Goal: Task Accomplishment & Management: Manage account settings

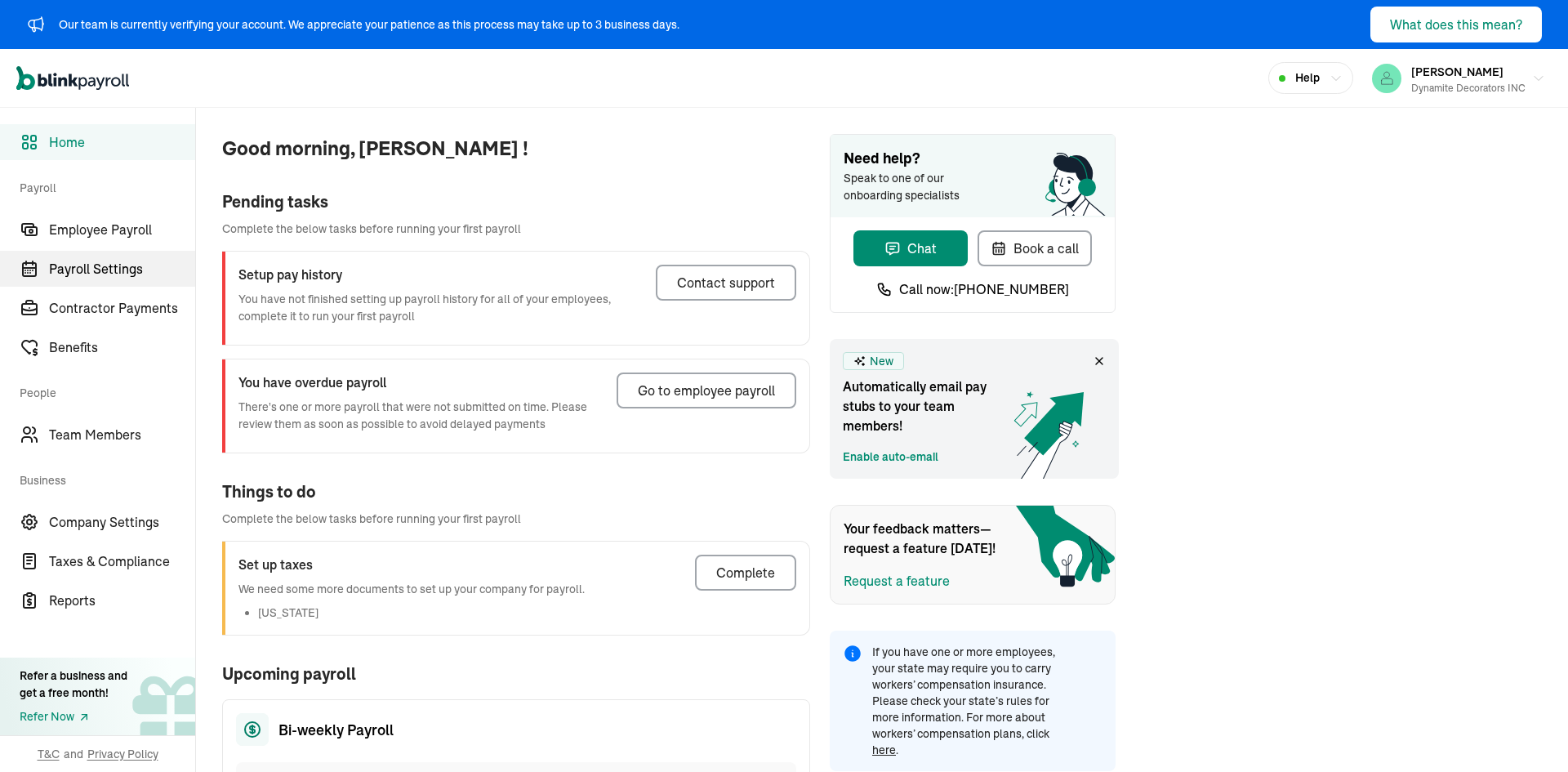
click at [108, 275] on span "Payroll Settings" at bounding box center [122, 268] width 146 height 20
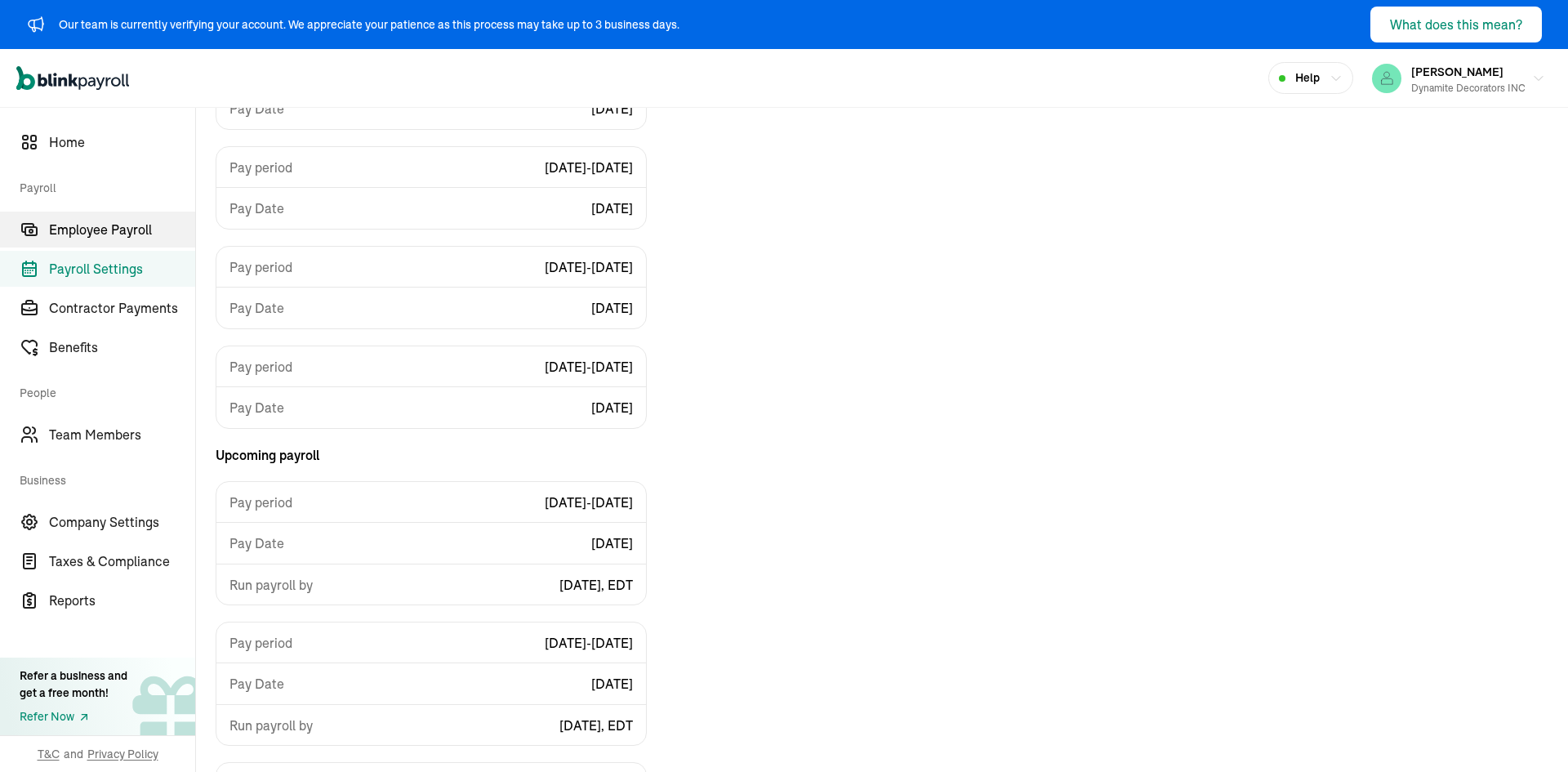
click at [81, 230] on span "Employee Payroll" at bounding box center [122, 229] width 146 height 20
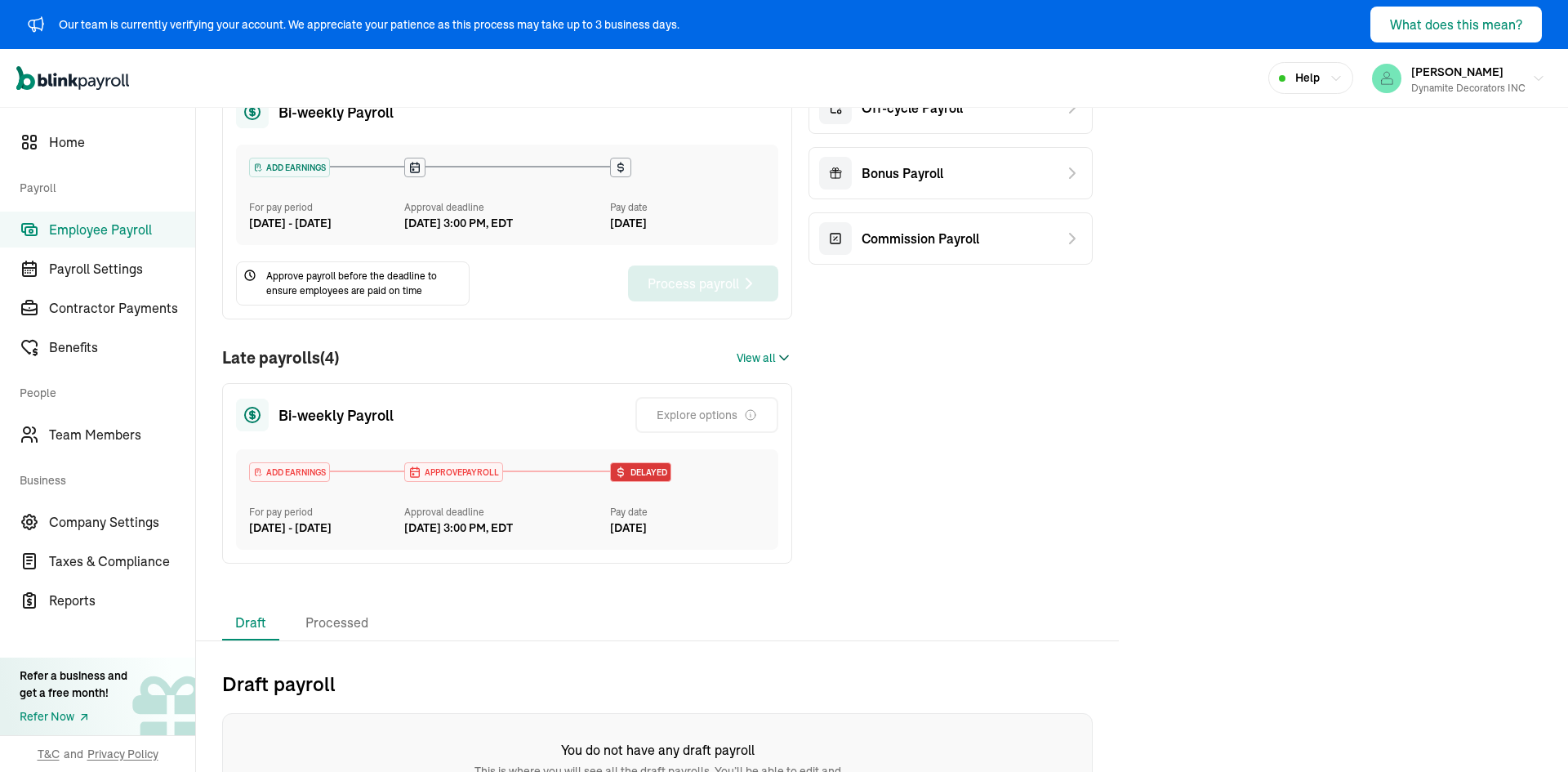
click at [762, 366] on span "View all" at bounding box center [756, 358] width 39 height 17
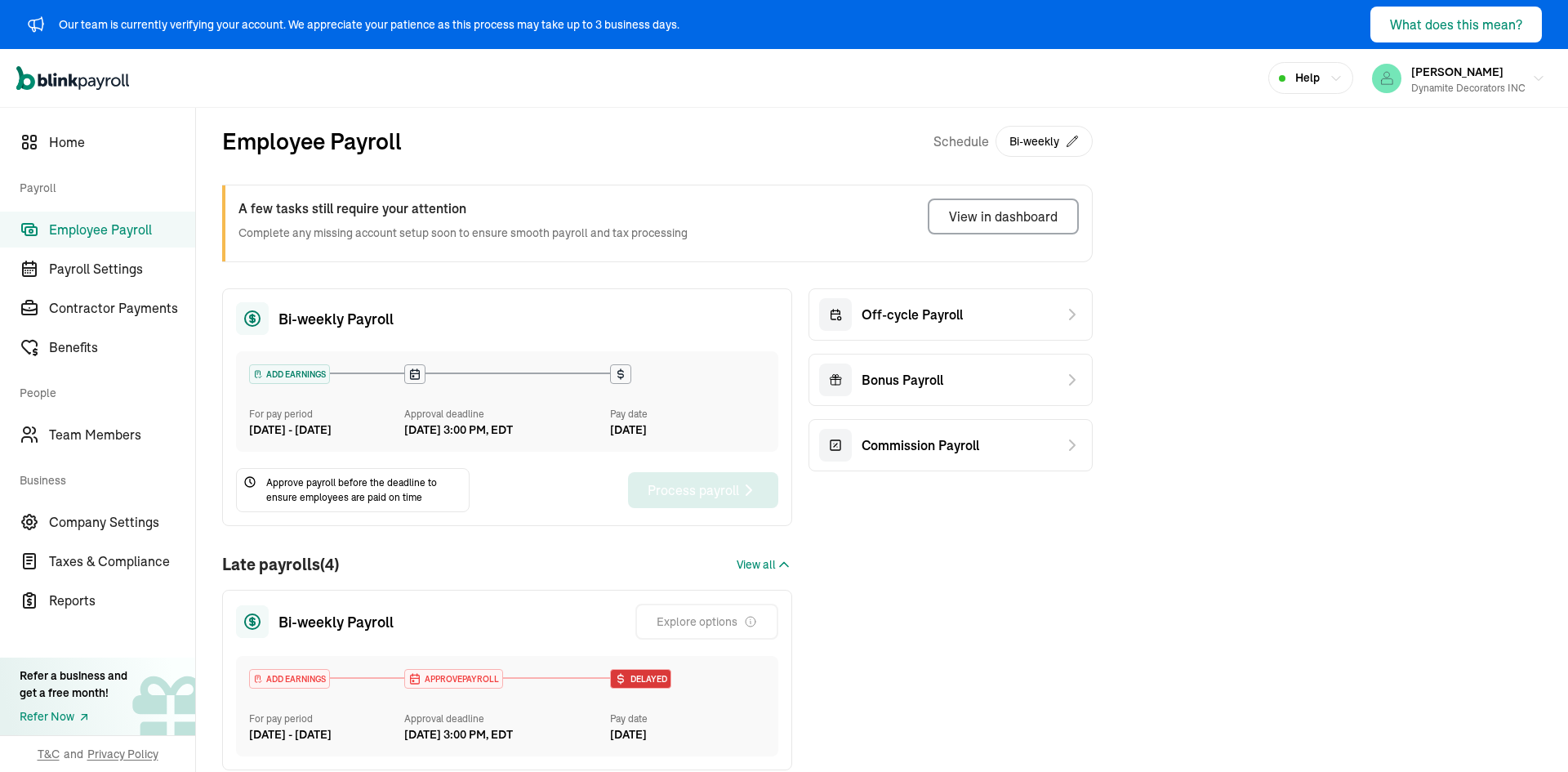
scroll to position [164, 0]
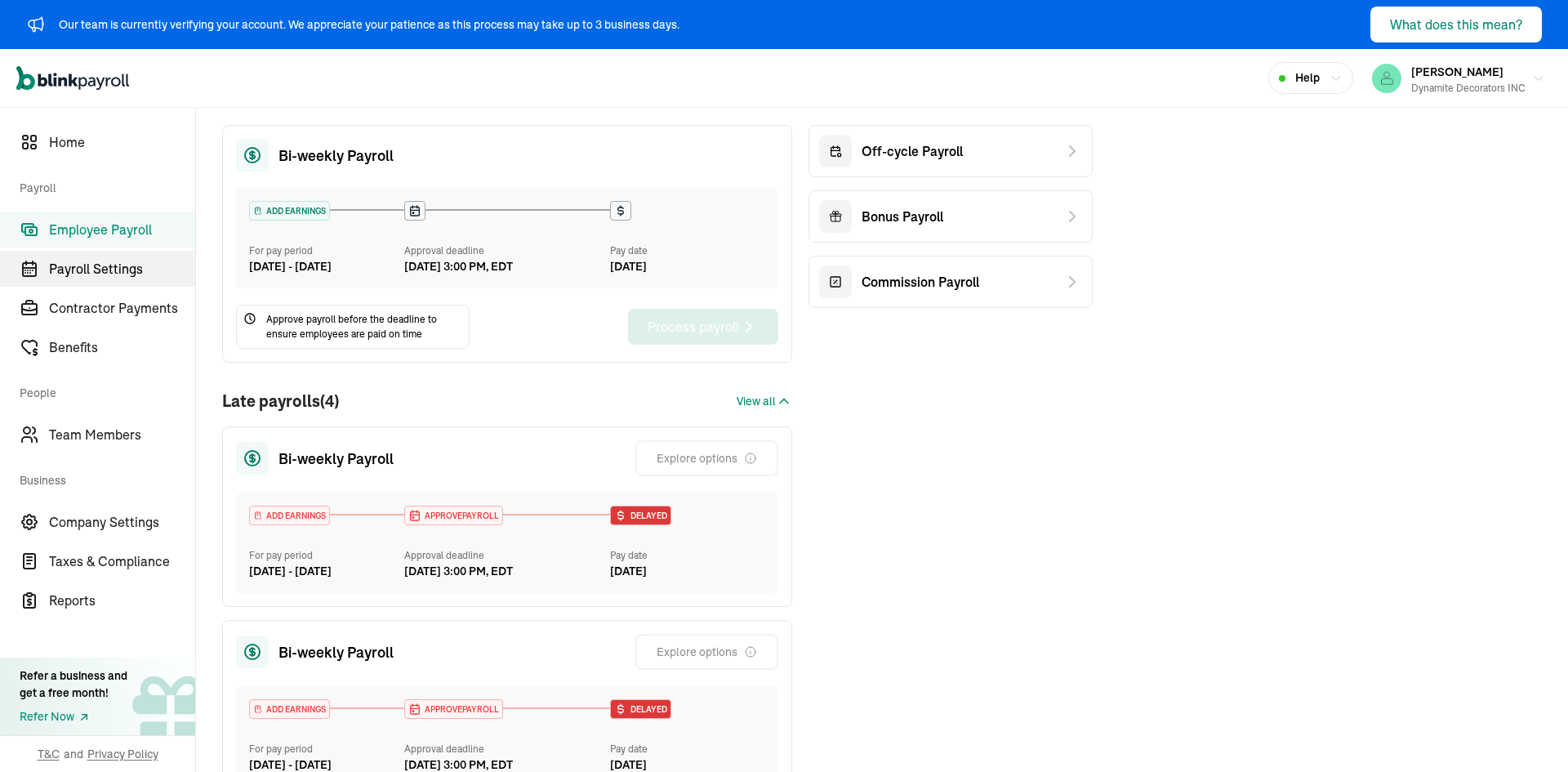
click at [76, 251] on link "Payroll Settings" at bounding box center [98, 269] width 195 height 36
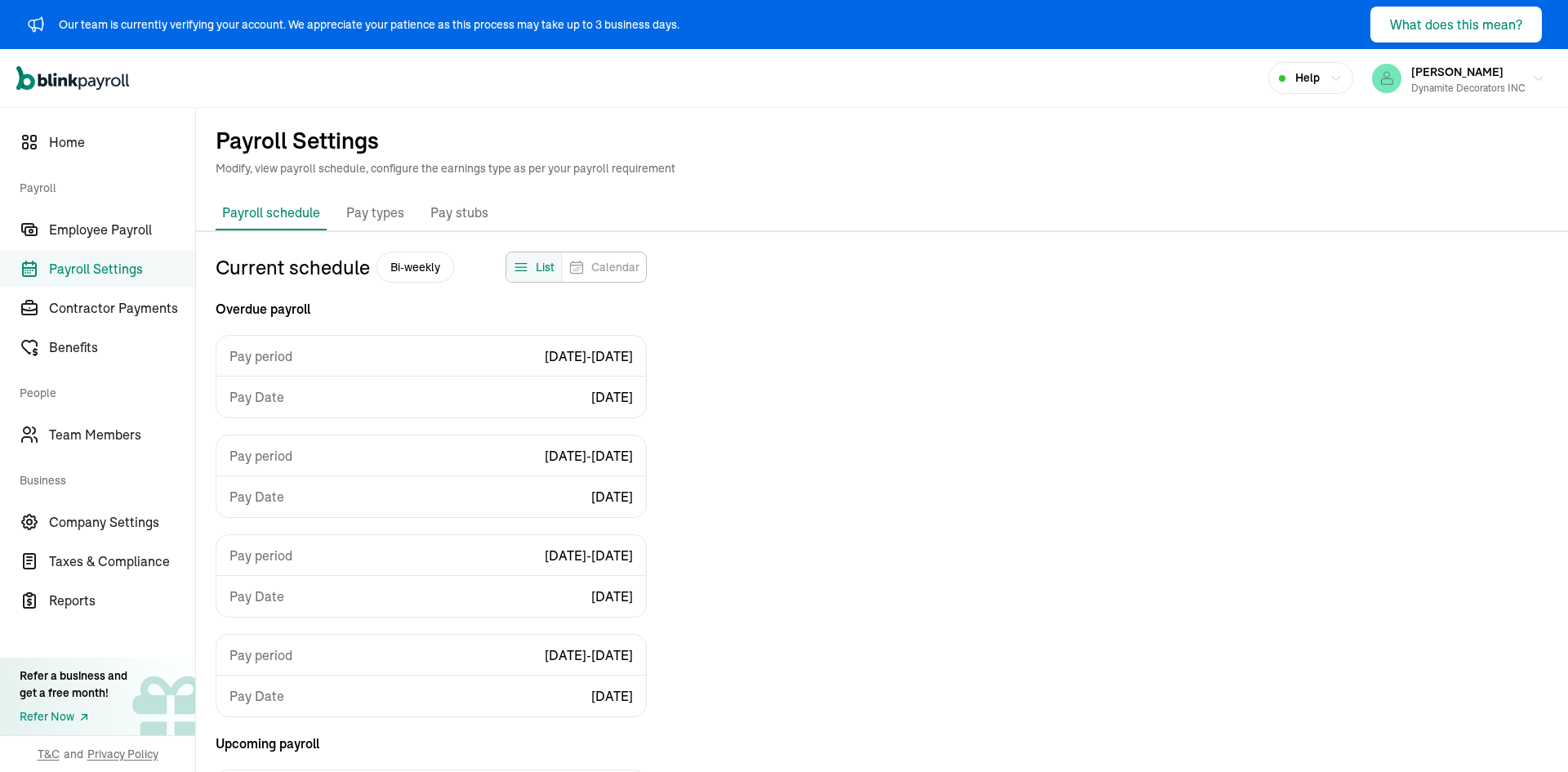
select select "biweekly"
select select "Monday"
select select "[DATE]"
select select "Custom Pay Period"
select select "[DATE]"
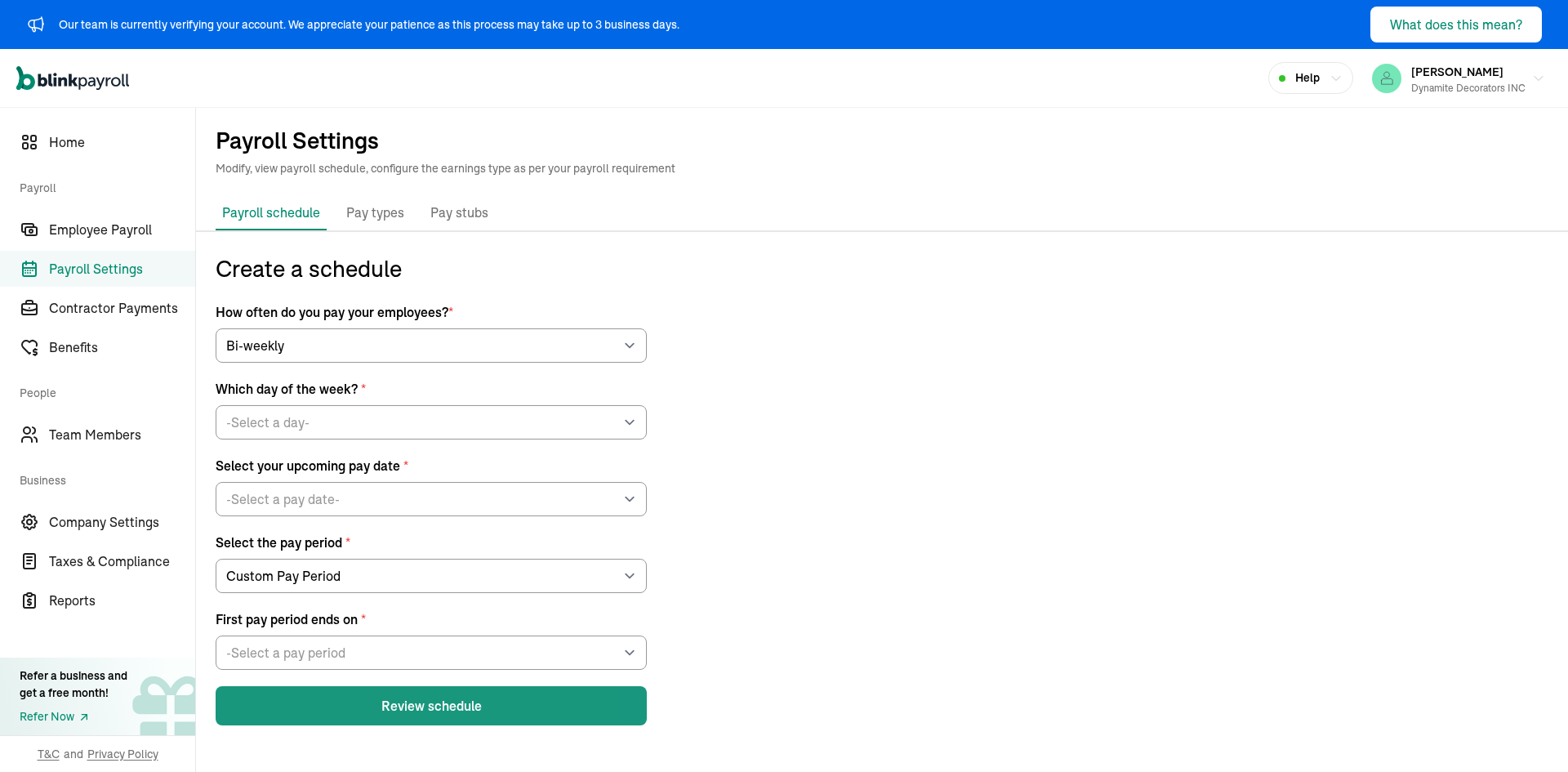
click at [417, 713] on button "Review schedule" at bounding box center [431, 706] width 431 height 39
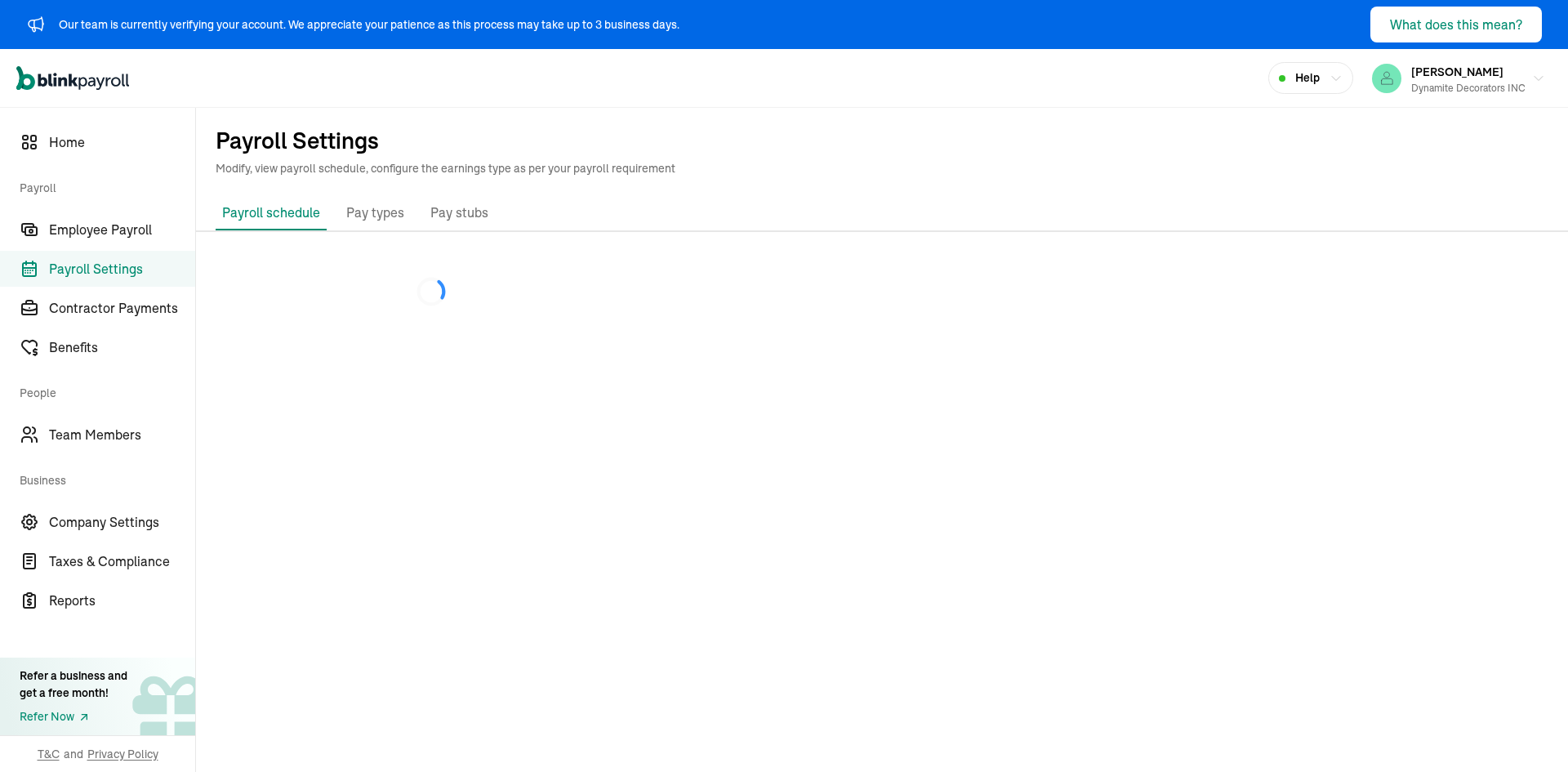
click at [125, 268] on span "Payroll Settings" at bounding box center [122, 268] width 146 height 20
click at [143, 231] on span "Employee Payroll" at bounding box center [122, 229] width 146 height 20
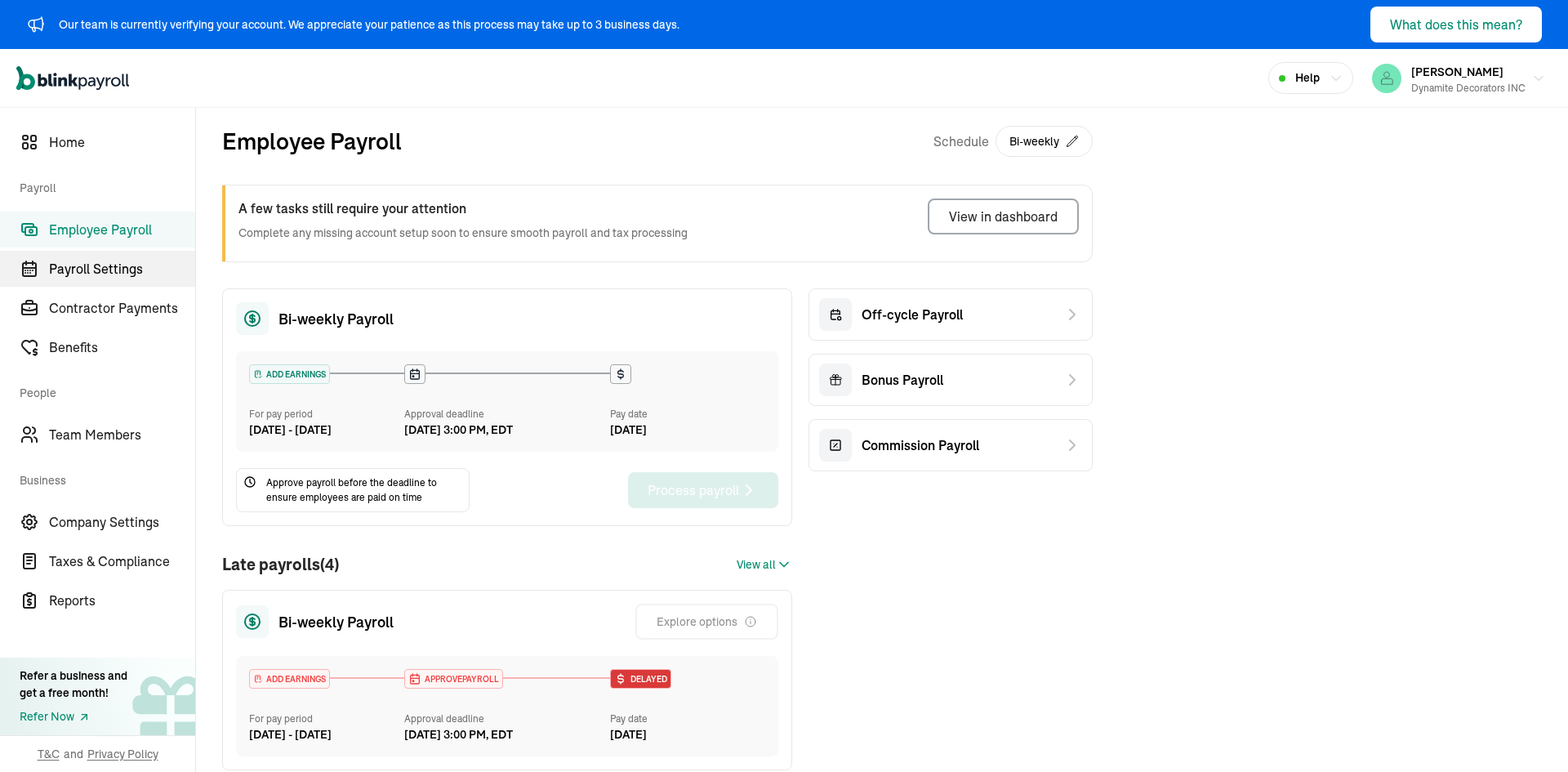
click at [119, 279] on link "Payroll Settings" at bounding box center [98, 269] width 195 height 36
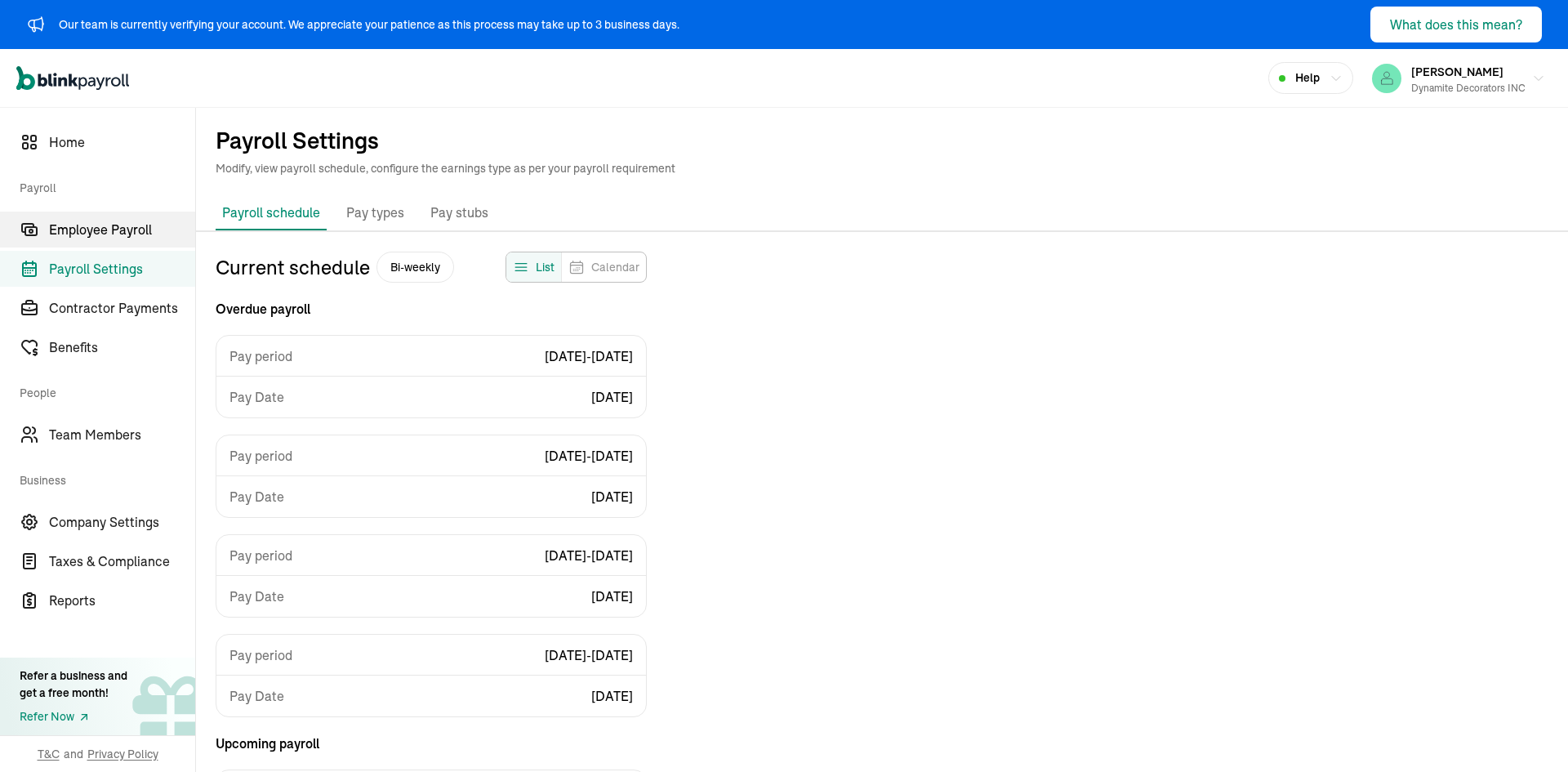
click at [92, 233] on span "Employee Payroll" at bounding box center [122, 229] width 146 height 20
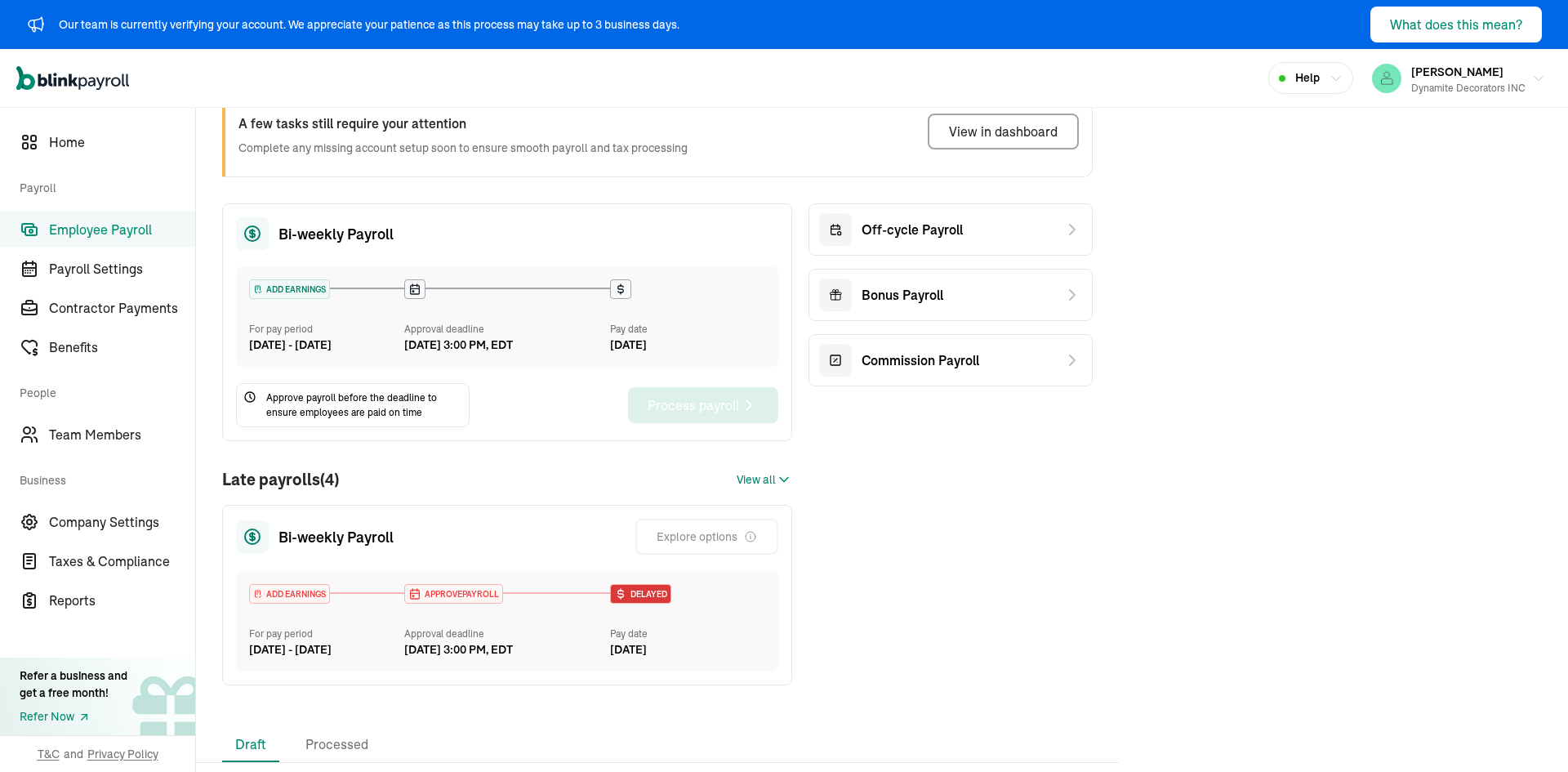
scroll to position [207, 0]
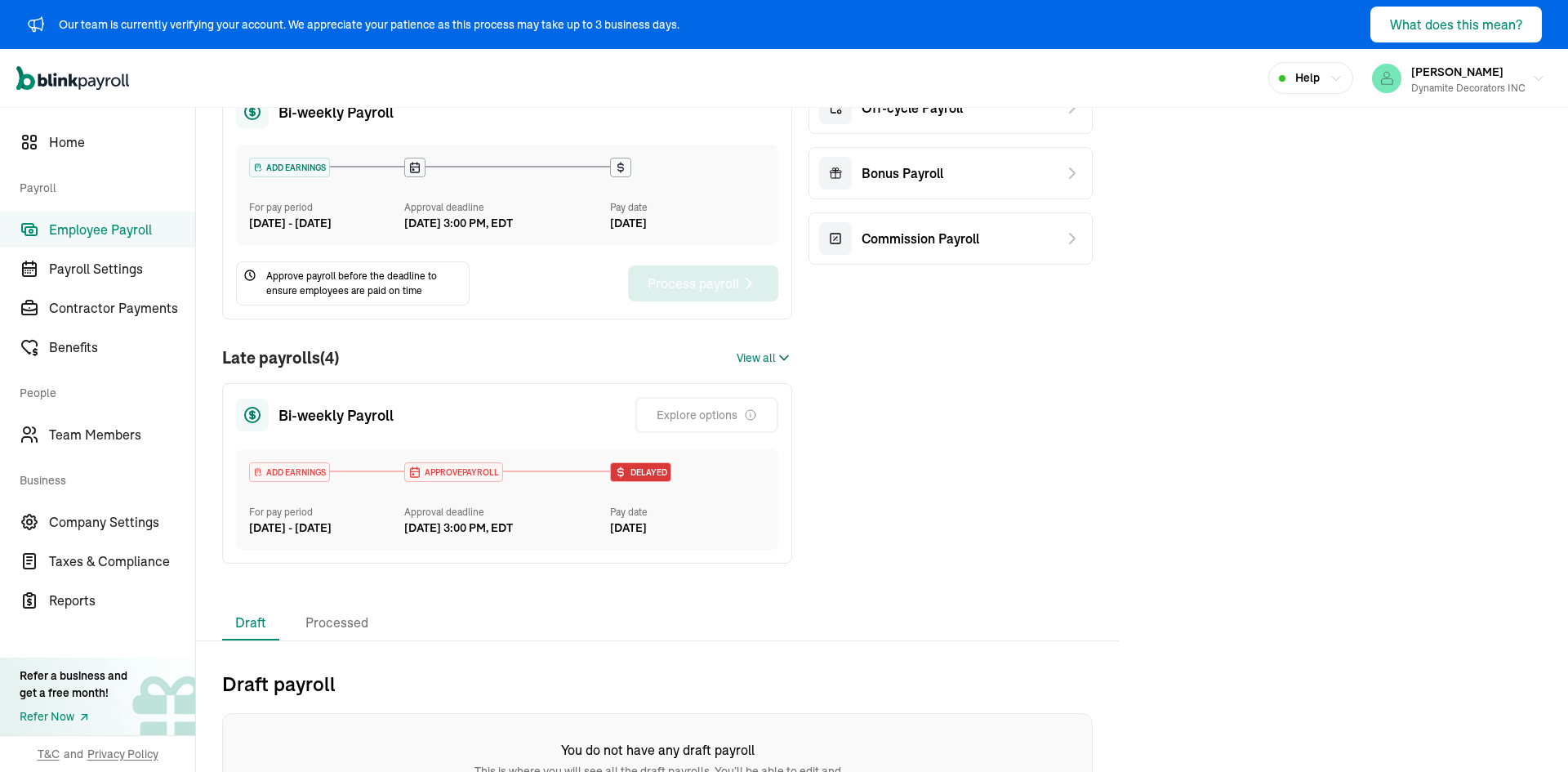
click at [755, 366] on span "View all" at bounding box center [756, 358] width 39 height 17
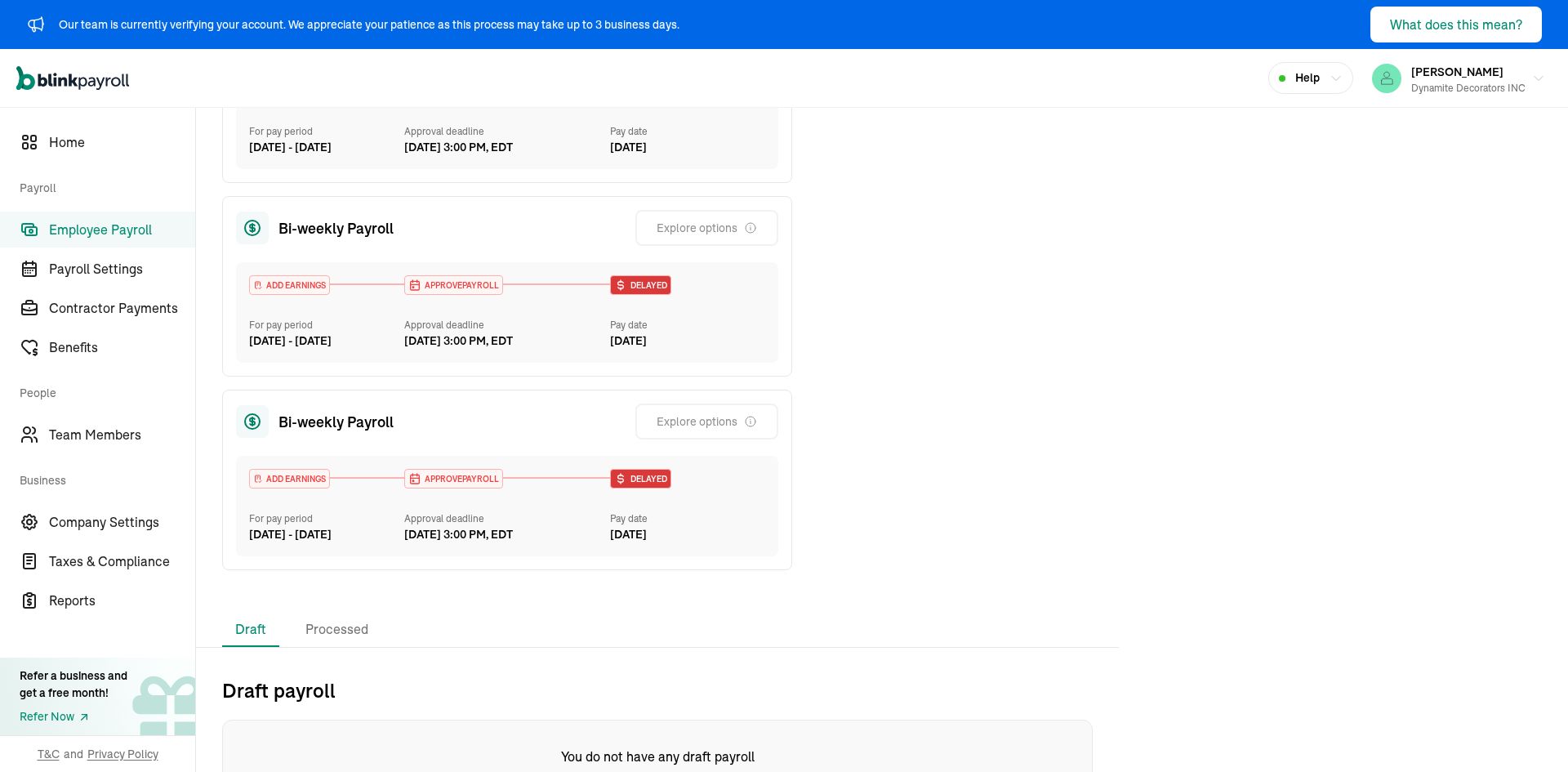
scroll to position [860, 0]
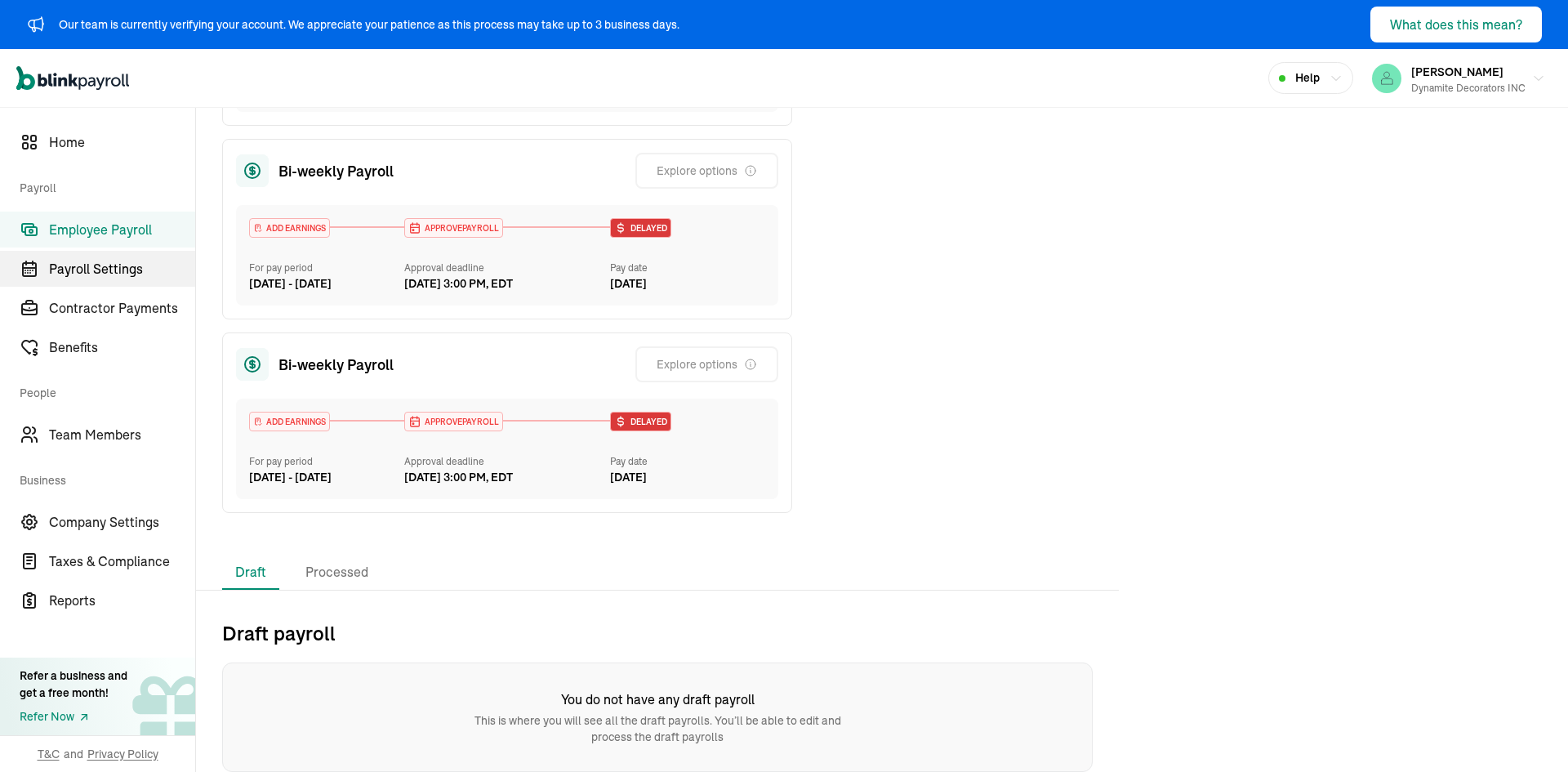
click at [138, 272] on span "Payroll Settings" at bounding box center [122, 268] width 146 height 20
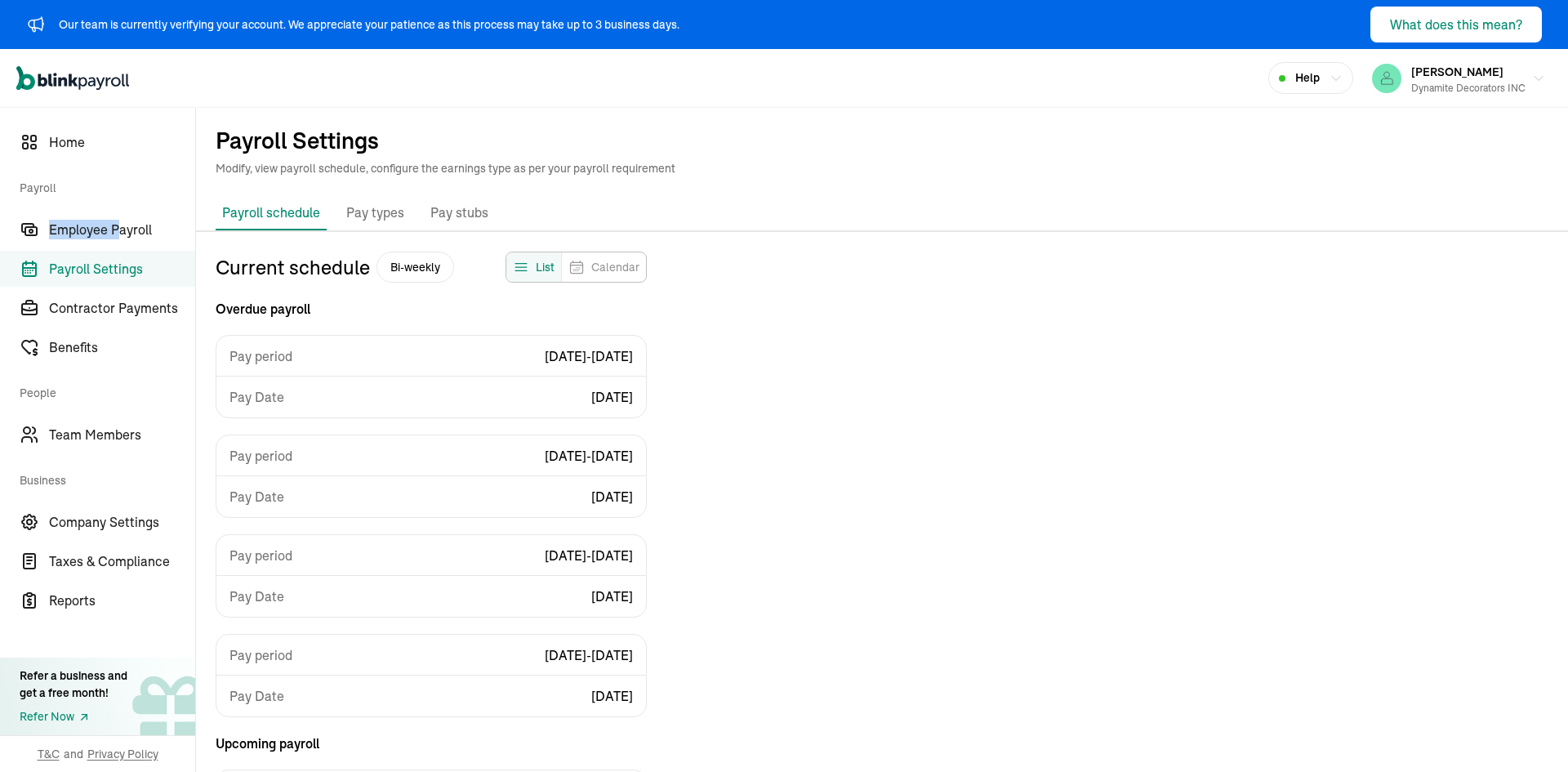
click at [116, 209] on nav "Home Payroll Employee Payroll Payroll Settings Contractor Payments Benefits Peo…" at bounding box center [98, 439] width 195 height 664
click at [113, 239] on link "Employee Payroll" at bounding box center [98, 229] width 195 height 36
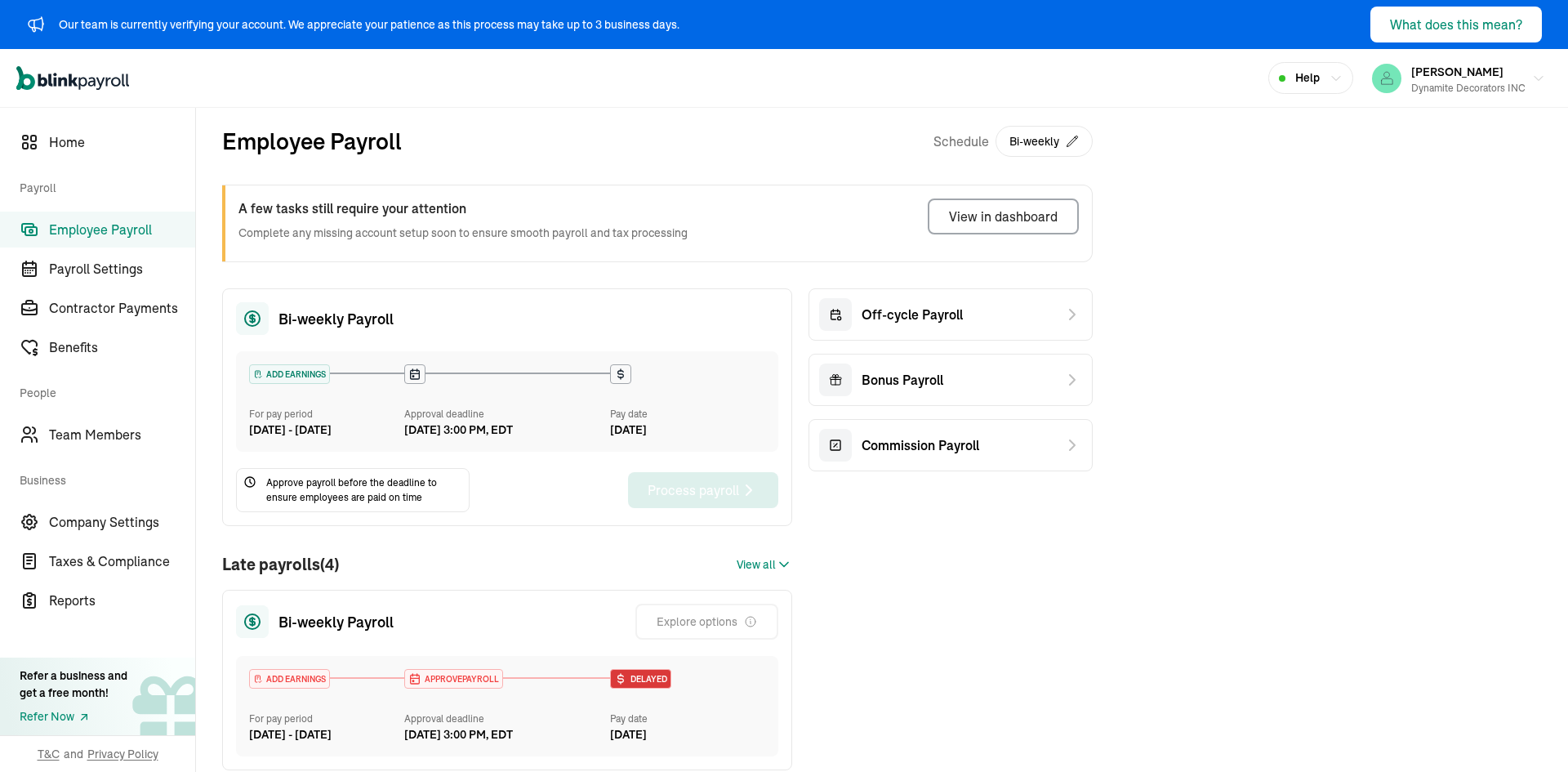
click at [210, 159] on div "Employee Payroll Schedule Bi-weekly A few tasks still require your attention Co…" at bounding box center [658, 460] width 923 height 705
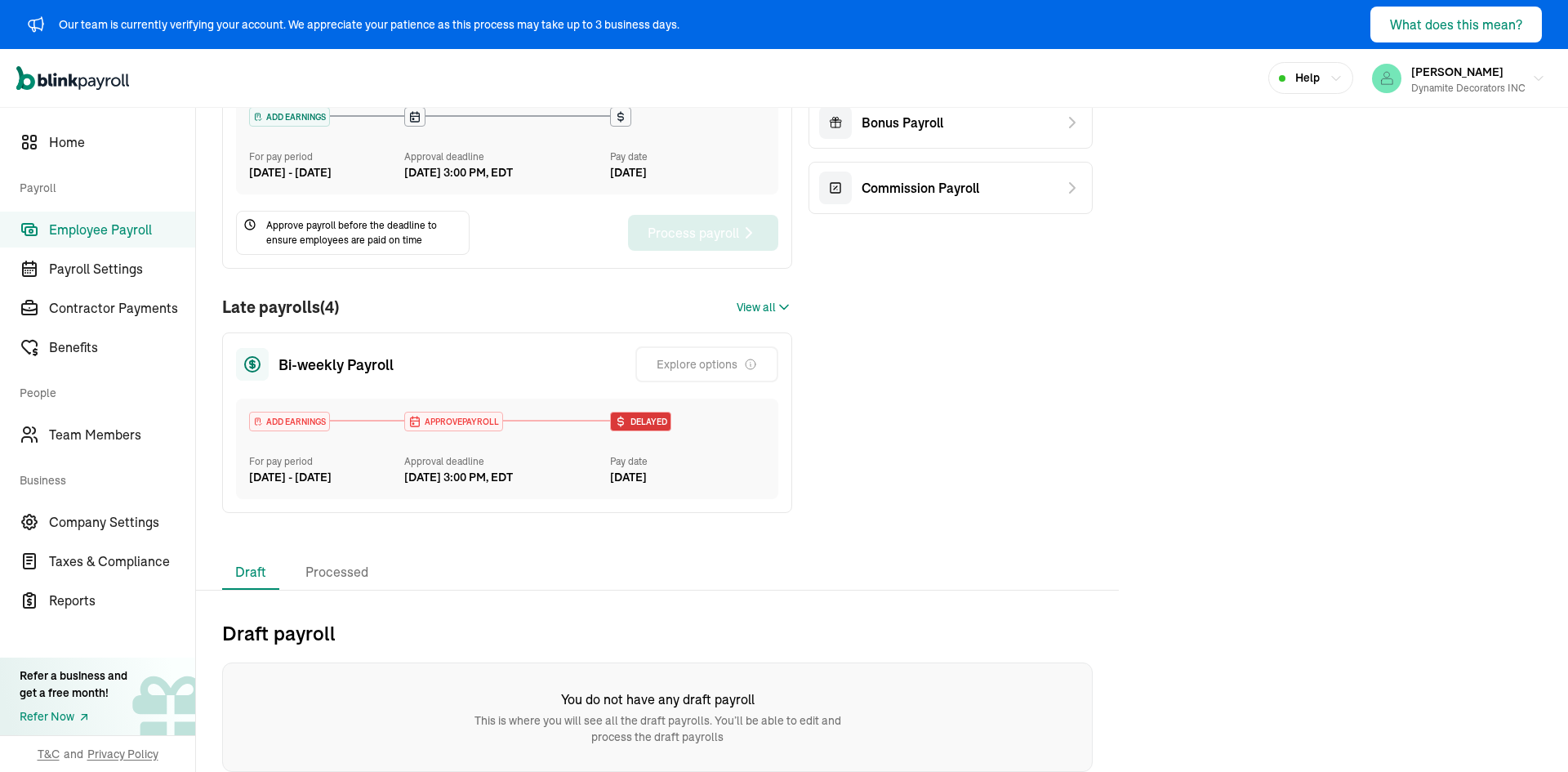
scroll to position [292, 0]
click at [779, 295] on div "Late payrolls (4) View all" at bounding box center [507, 307] width 570 height 25
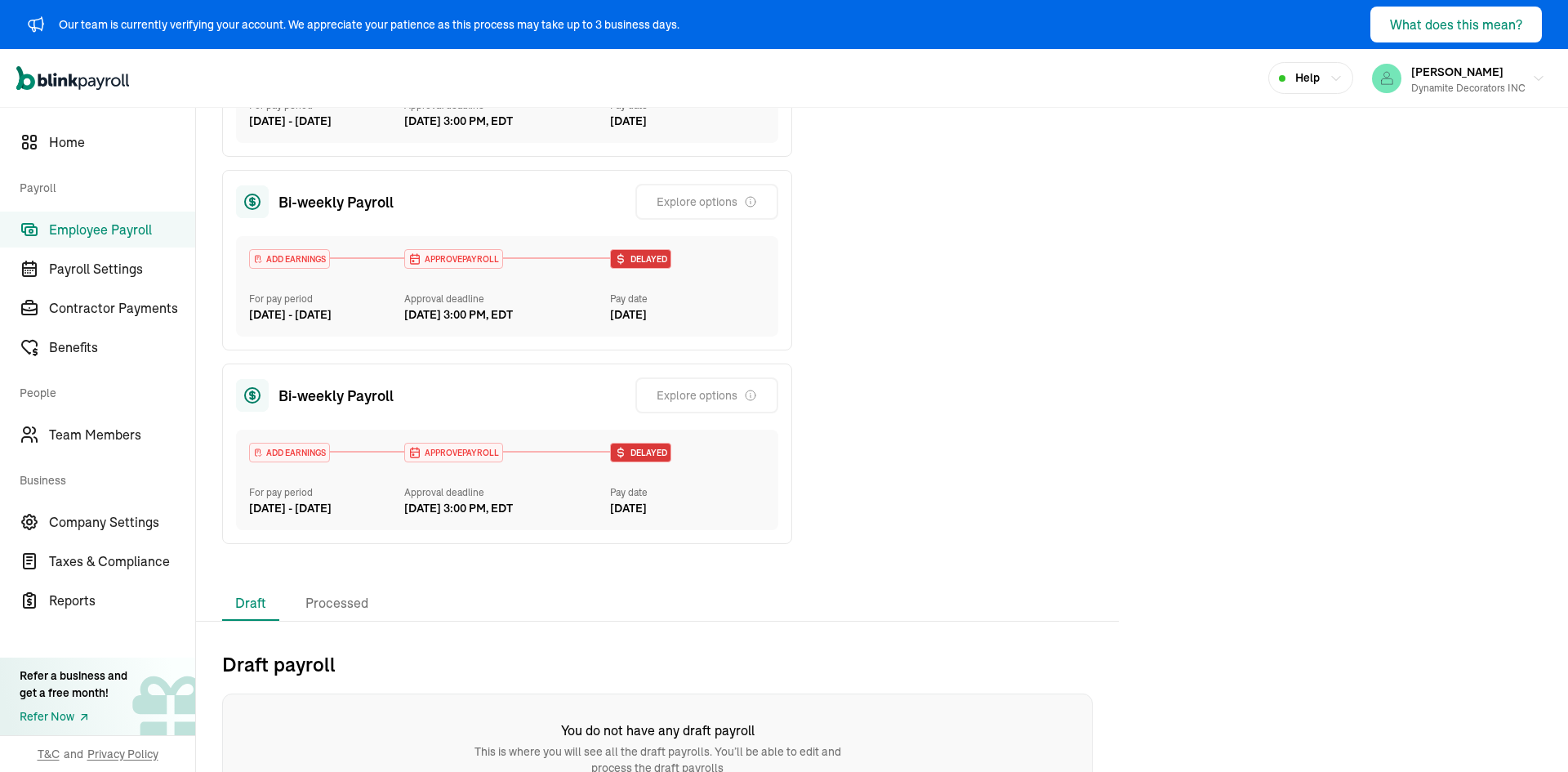
scroll to position [924, 0]
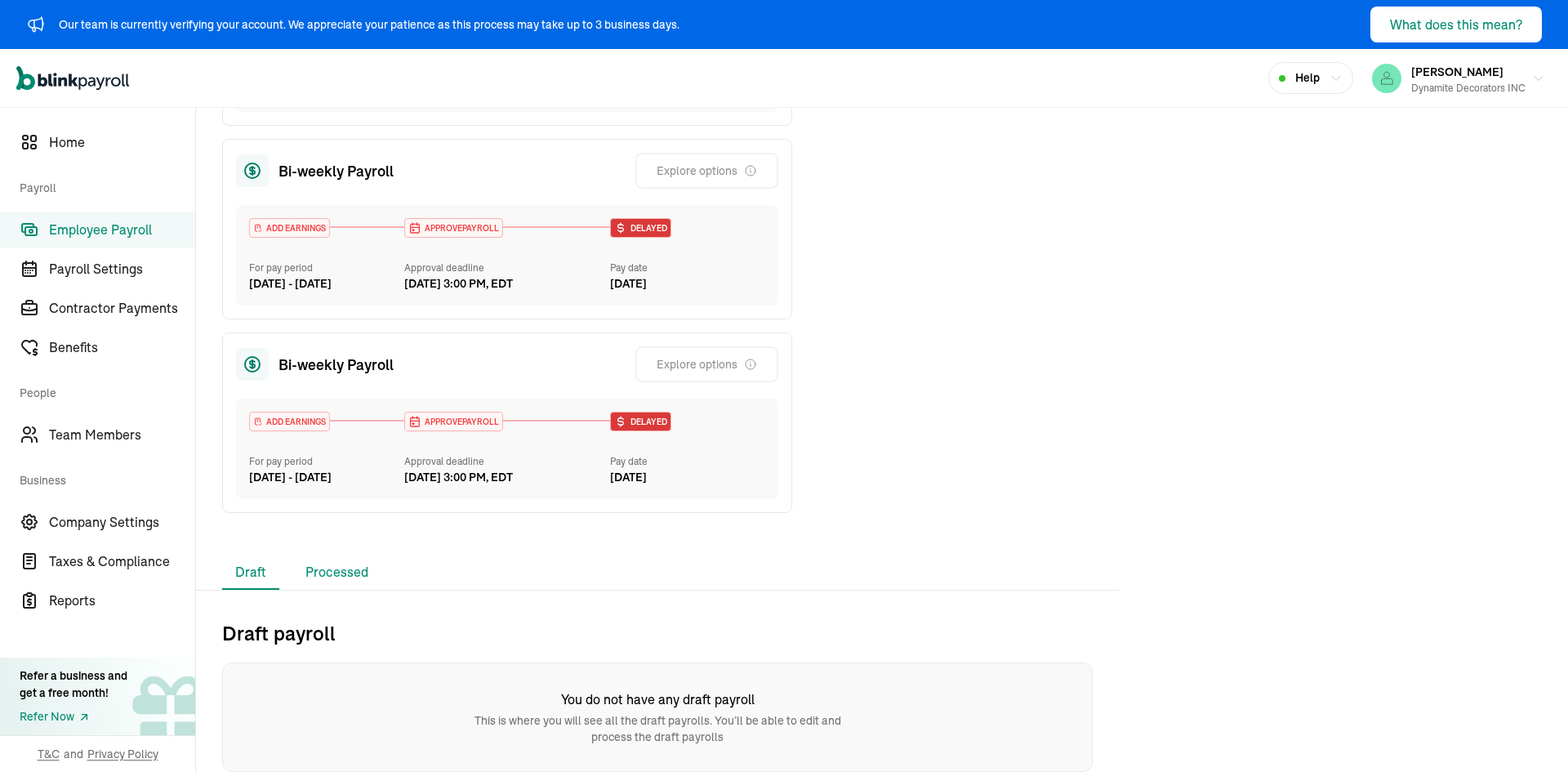
click at [329, 577] on li "Processed" at bounding box center [337, 573] width 89 height 34
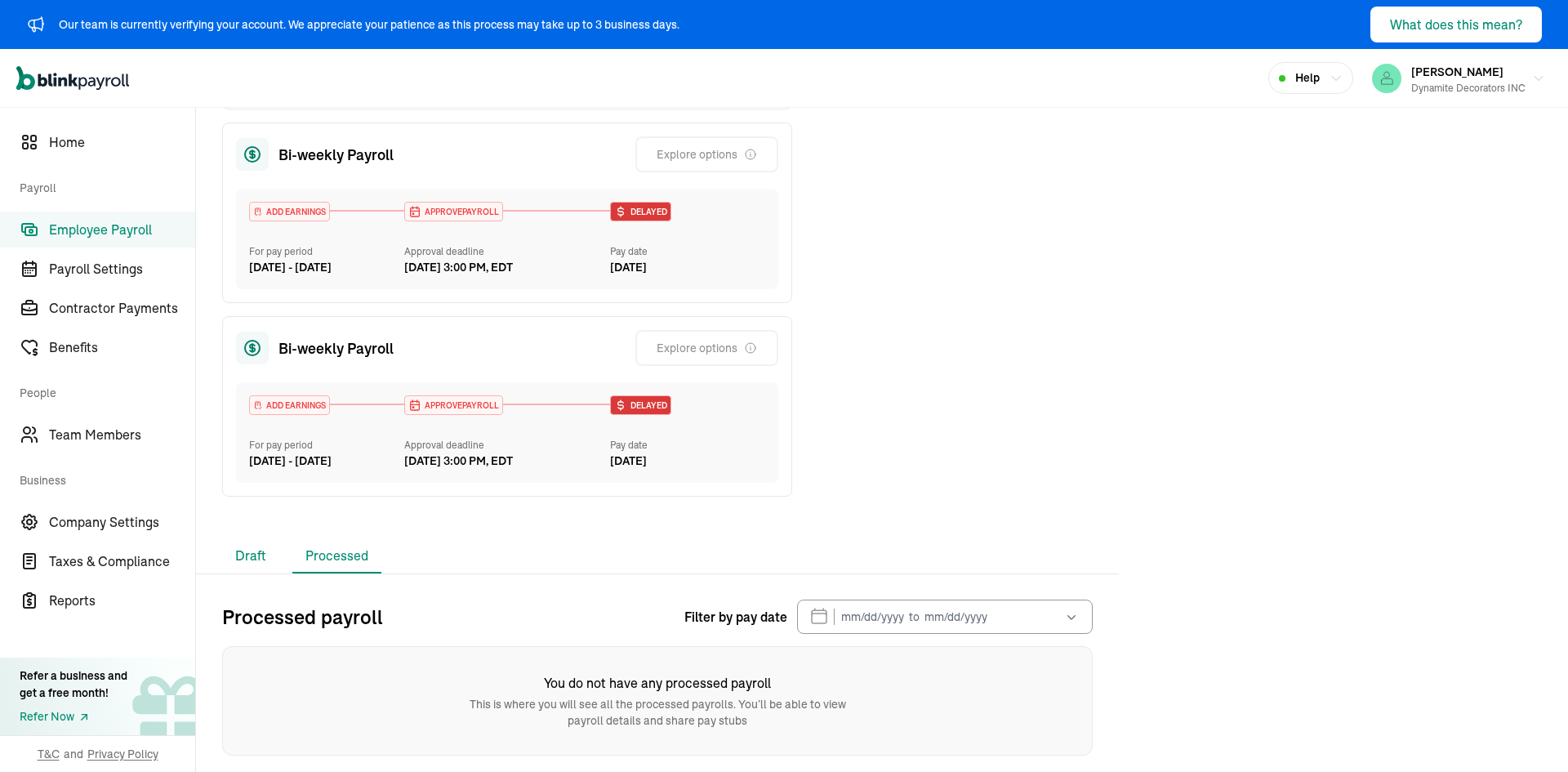
click at [241, 573] on li "Draft" at bounding box center [250, 556] width 57 height 34
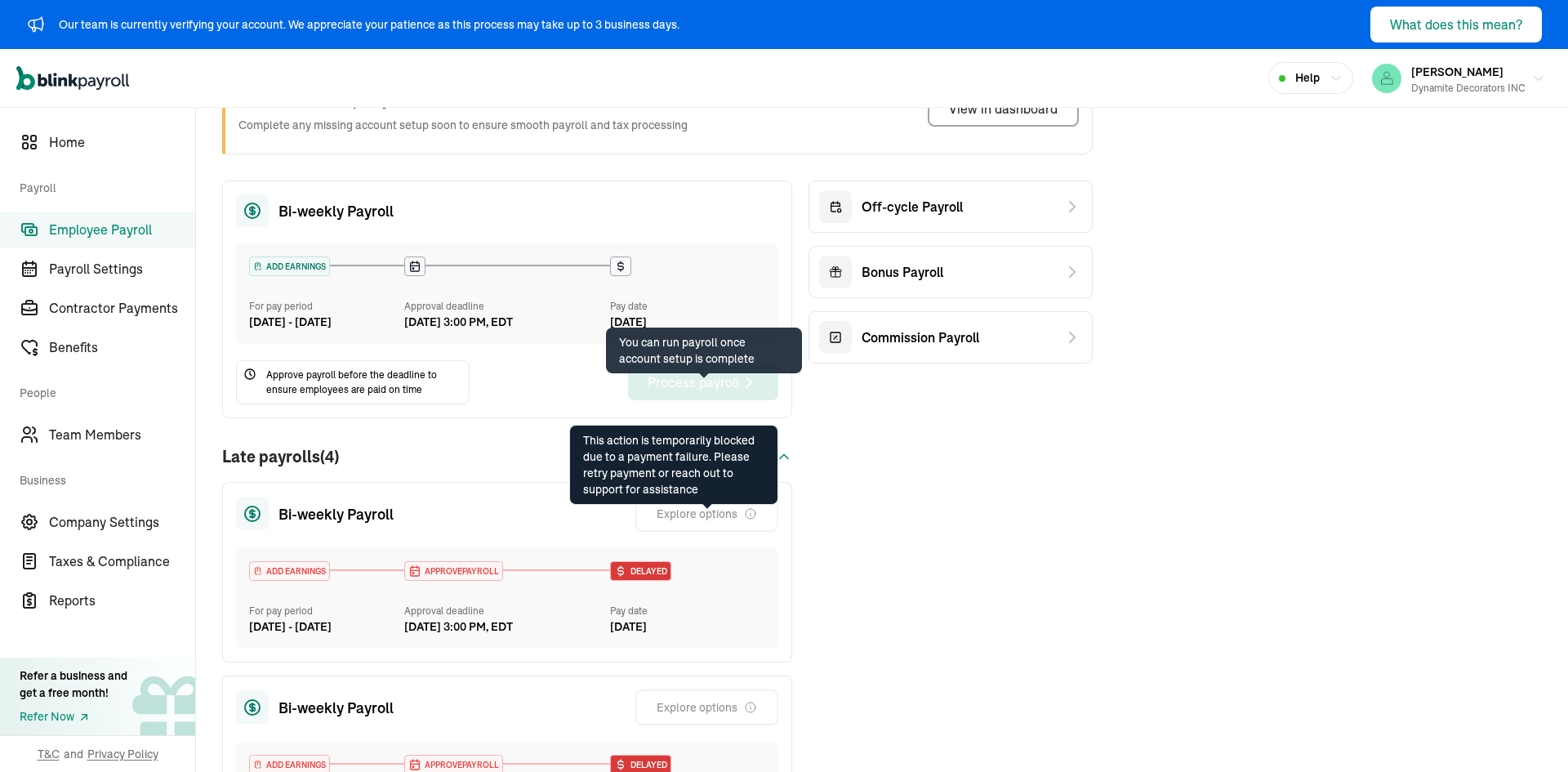
scroll to position [0, 0]
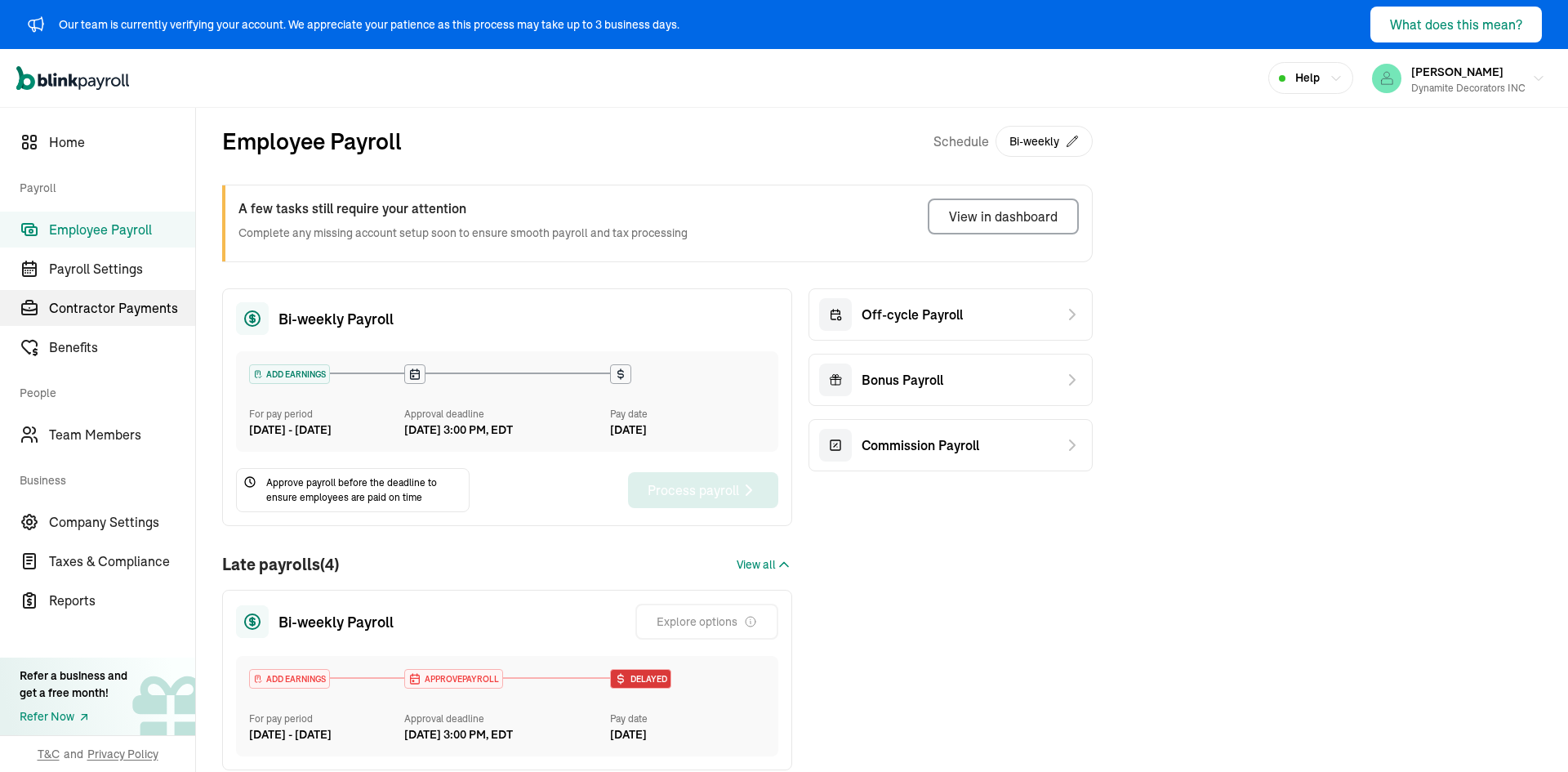
click at [110, 306] on span "Contractor Payments" at bounding box center [122, 307] width 146 height 20
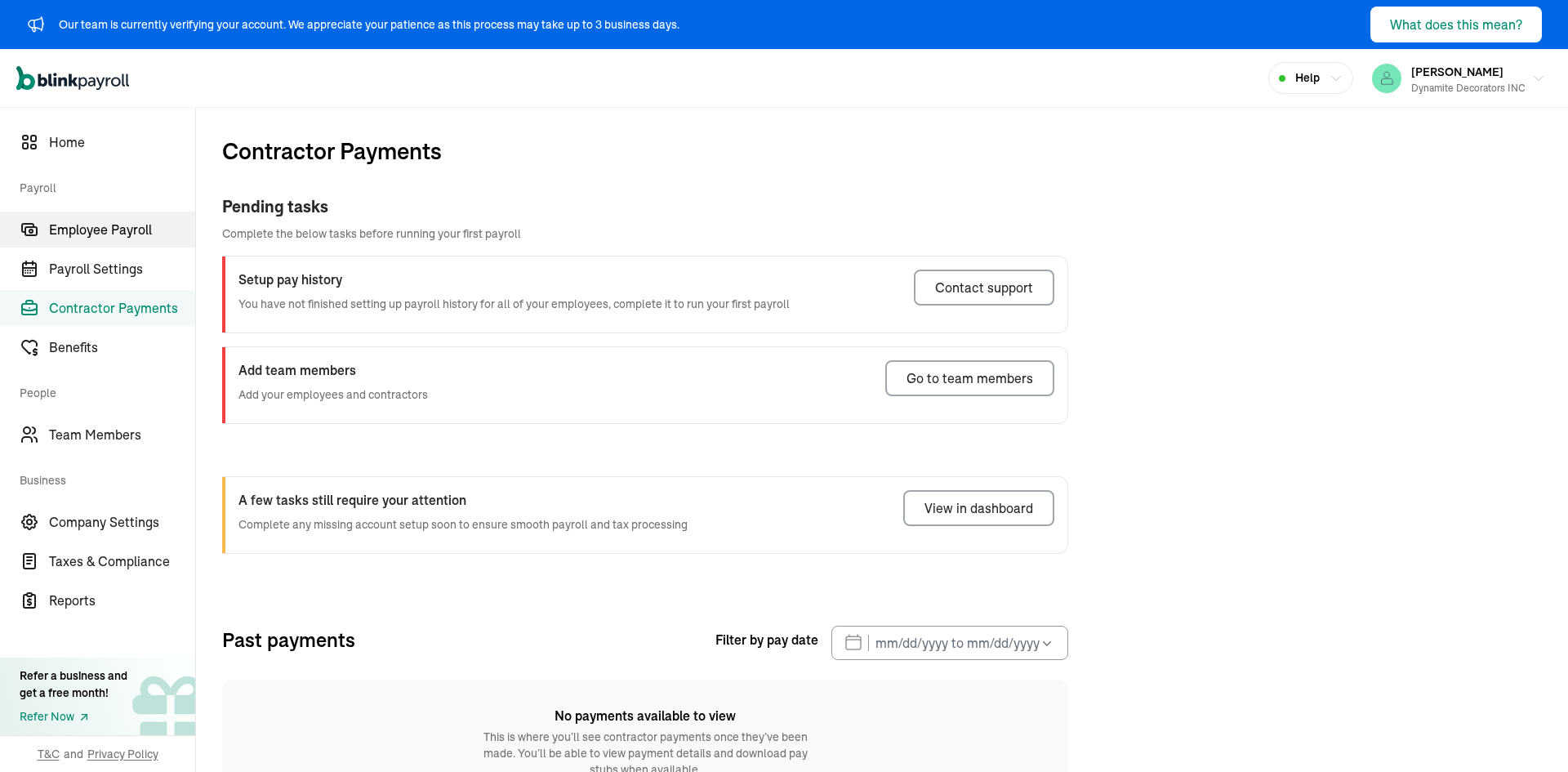
click at [128, 234] on span "Employee Payroll" at bounding box center [122, 229] width 146 height 20
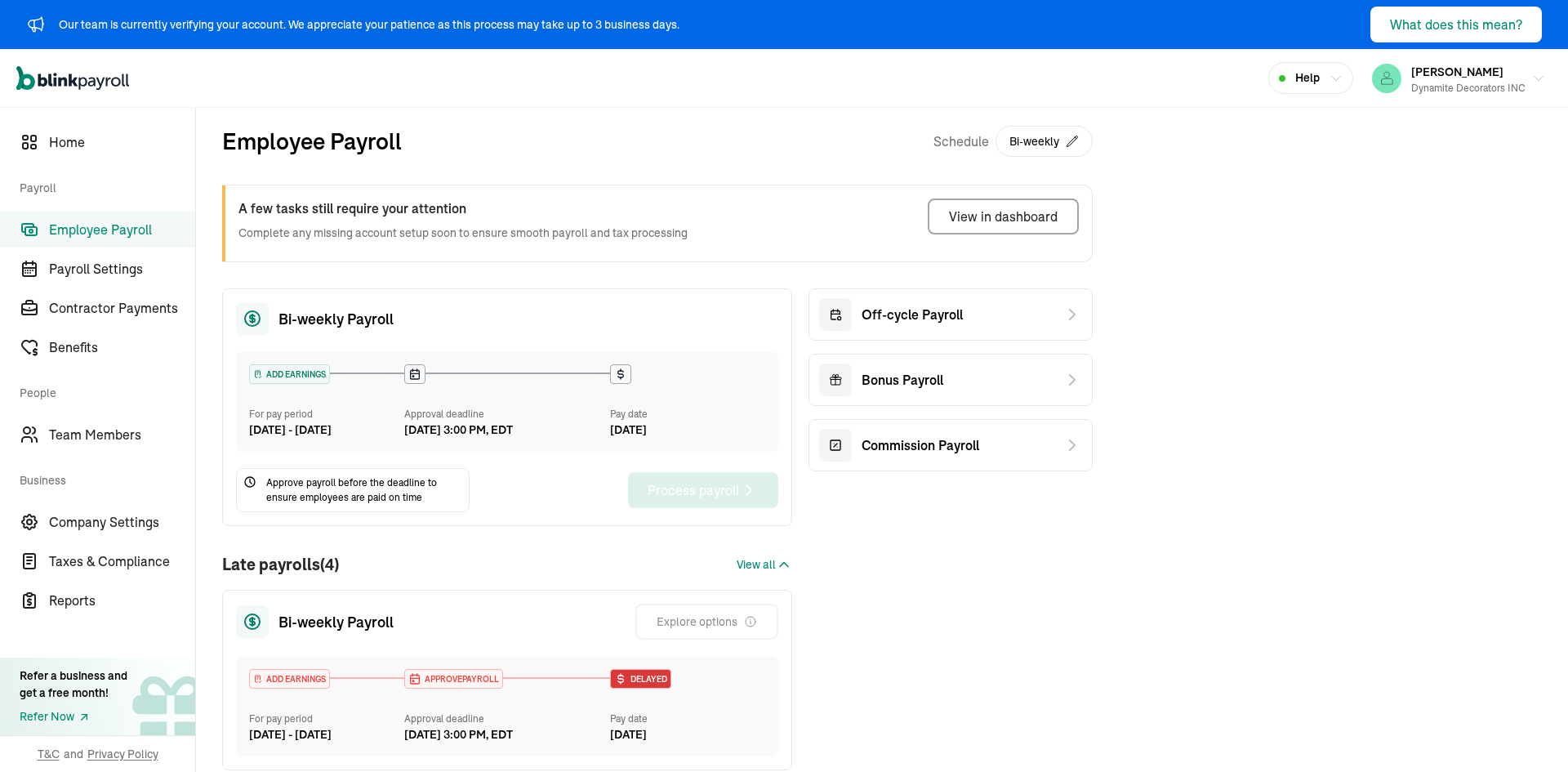
scroll to position [164, 0]
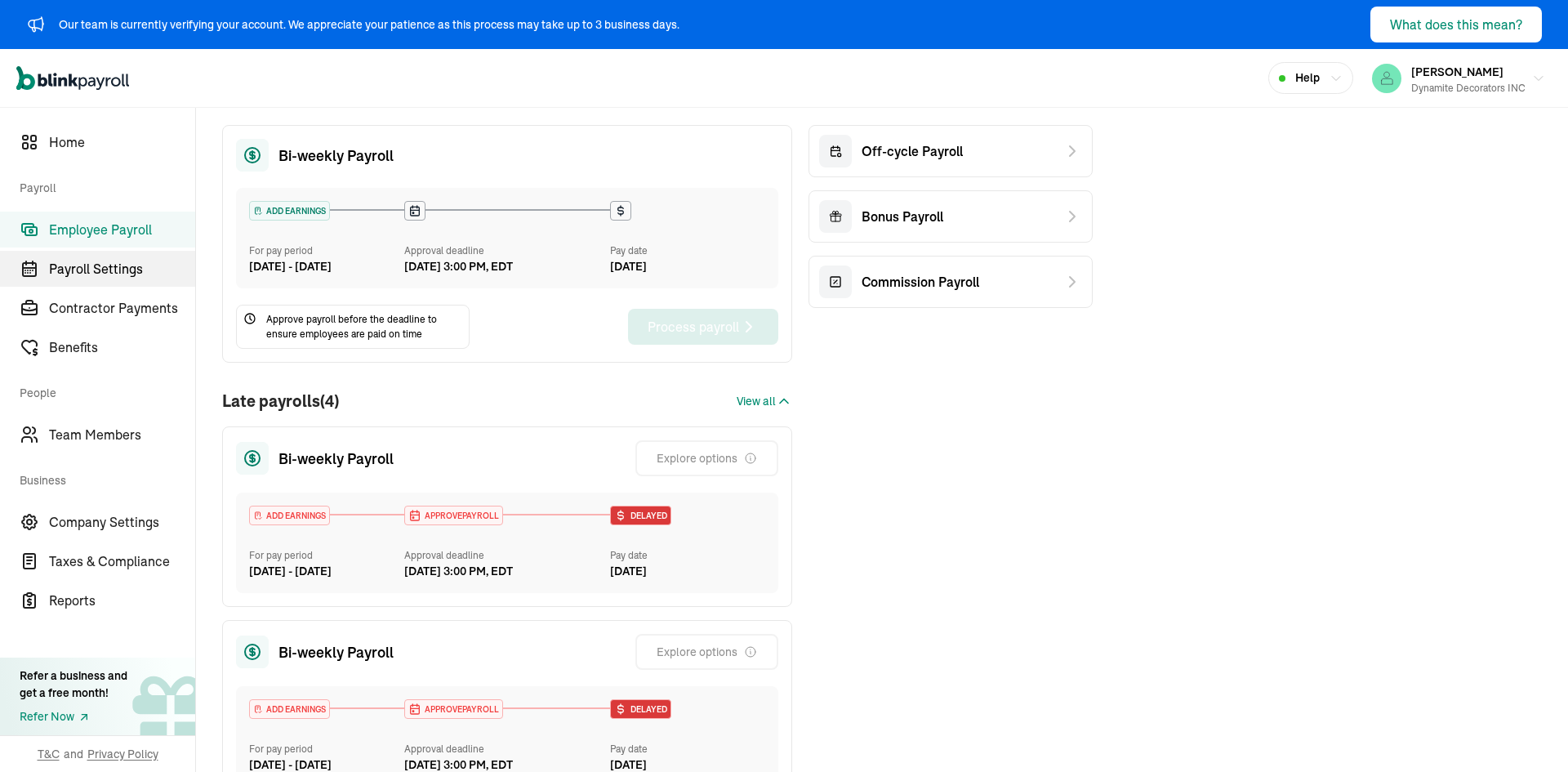
click at [76, 251] on link "Payroll Settings" at bounding box center [98, 269] width 195 height 36
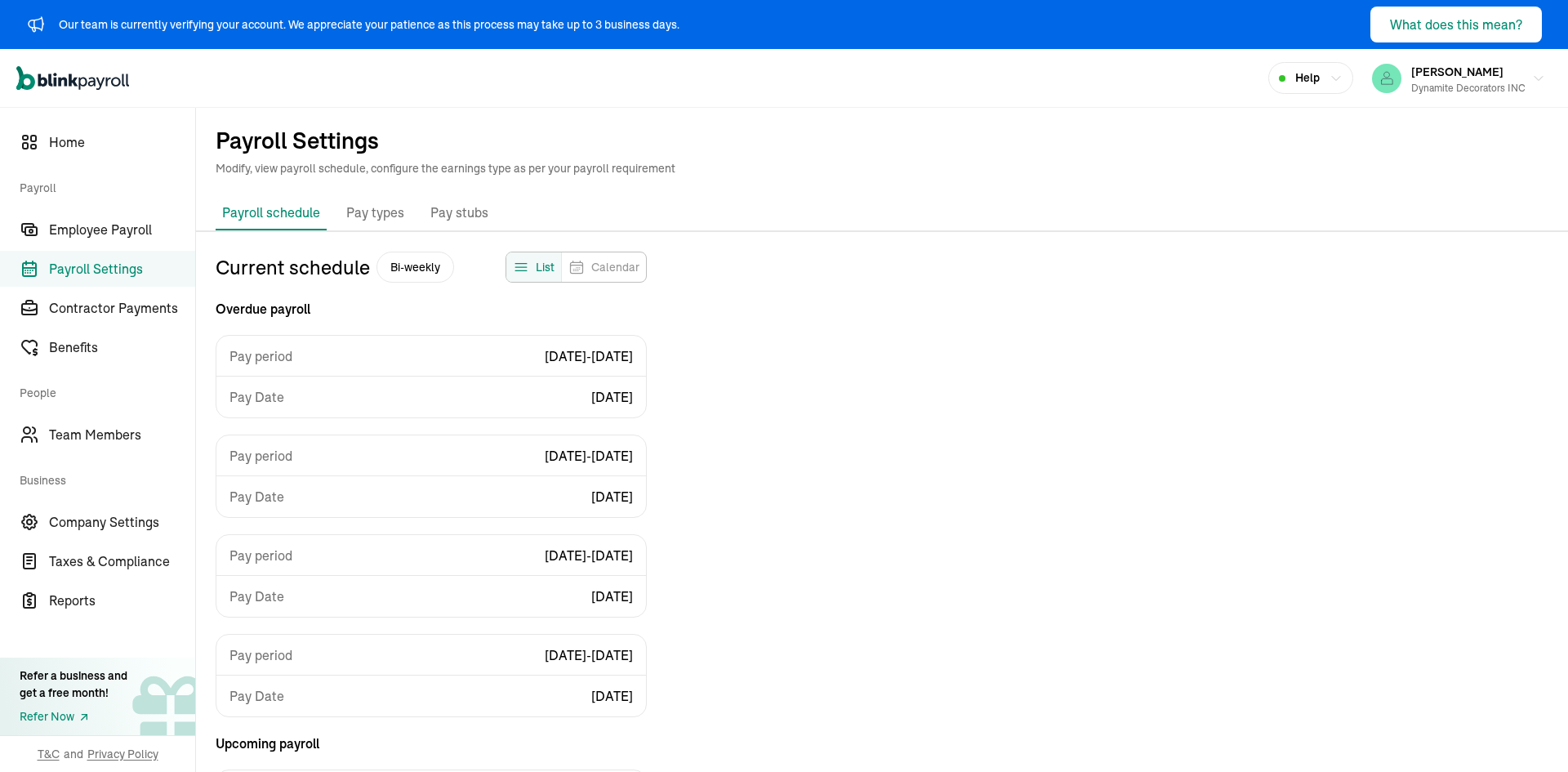
select select "biweekly"
select select "Monday"
select select "07/28/2025"
select select "Custom Pay Period"
select select "07/27/2025"
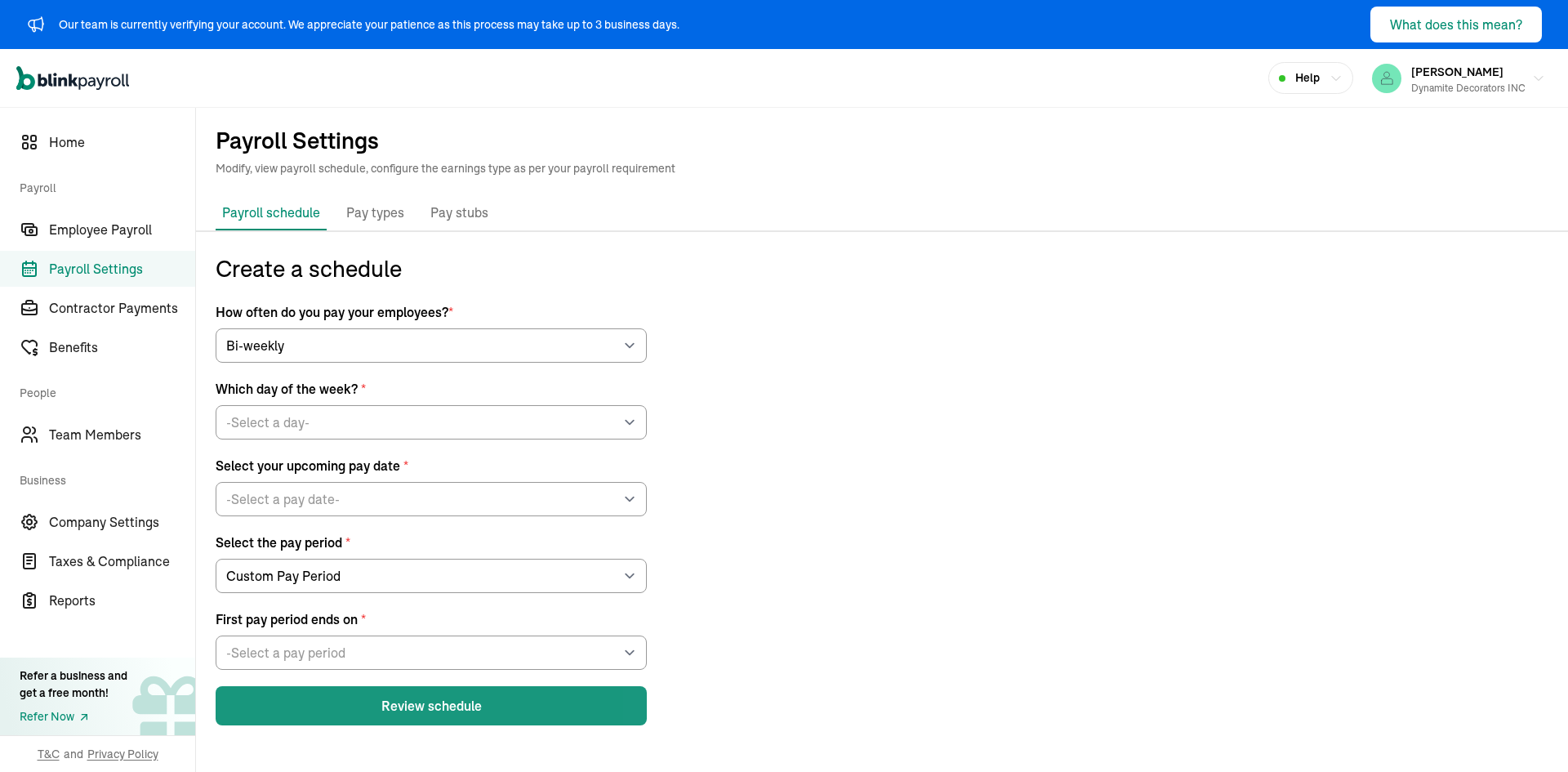
click at [417, 713] on button "Review schedule" at bounding box center [431, 706] width 431 height 39
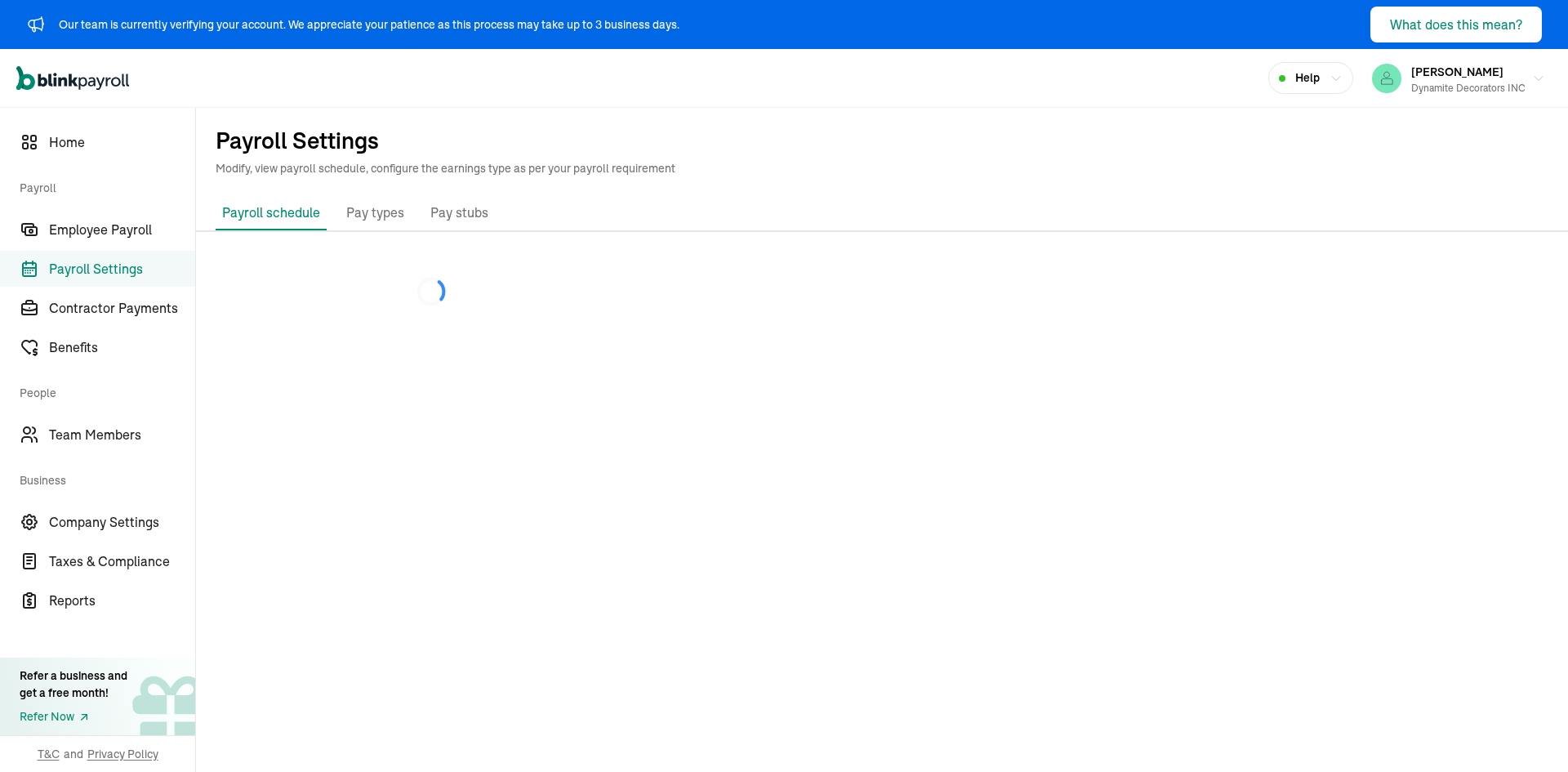
click at [125, 268] on span "Payroll Settings" at bounding box center [122, 268] width 146 height 20
click at [143, 231] on span "Employee Payroll" at bounding box center [122, 229] width 146 height 20
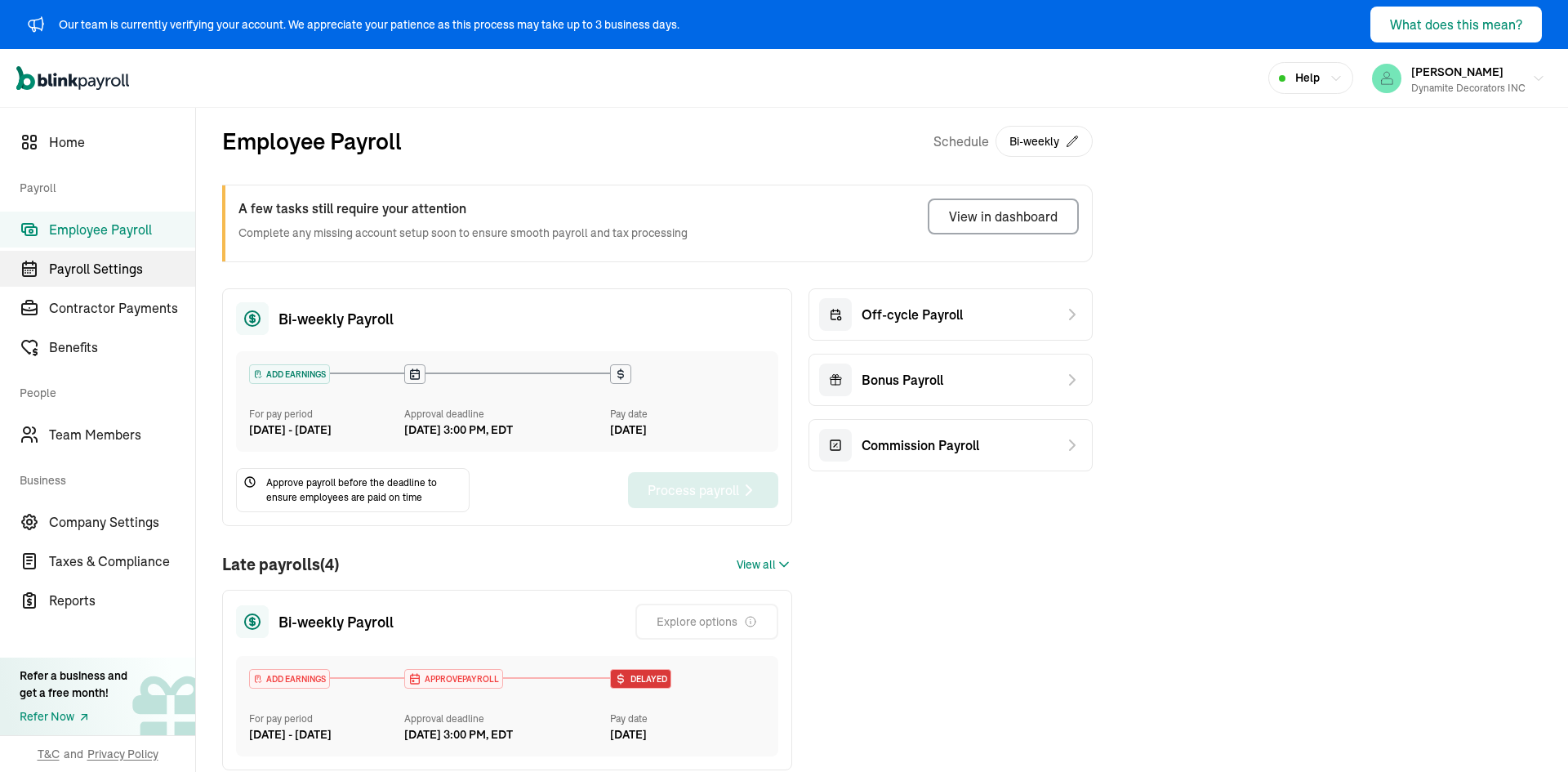
click at [119, 279] on link "Payroll Settings" at bounding box center [98, 269] width 195 height 36
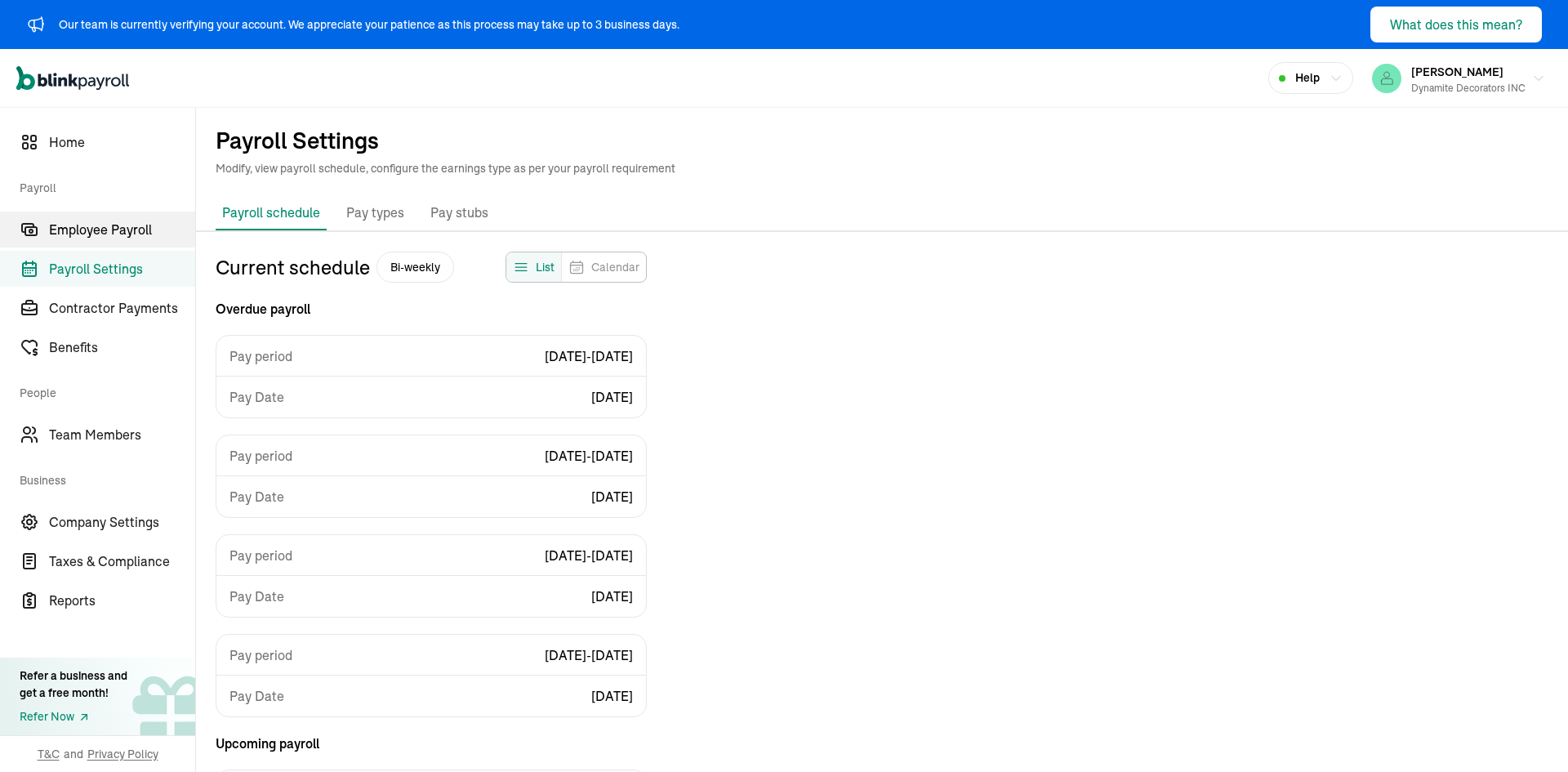
click at [92, 233] on span "Employee Payroll" at bounding box center [122, 229] width 146 height 20
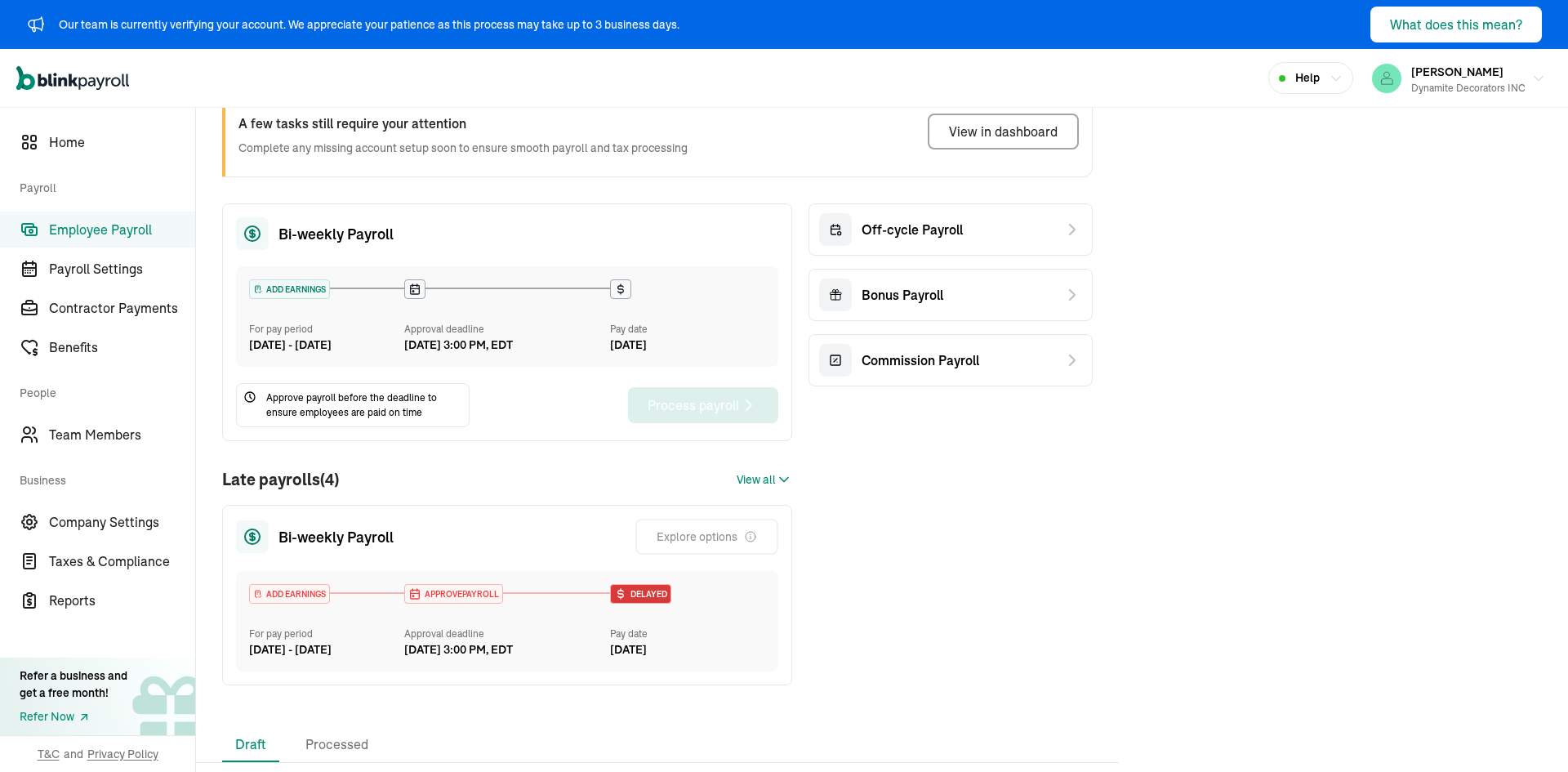
scroll to position [207, 0]
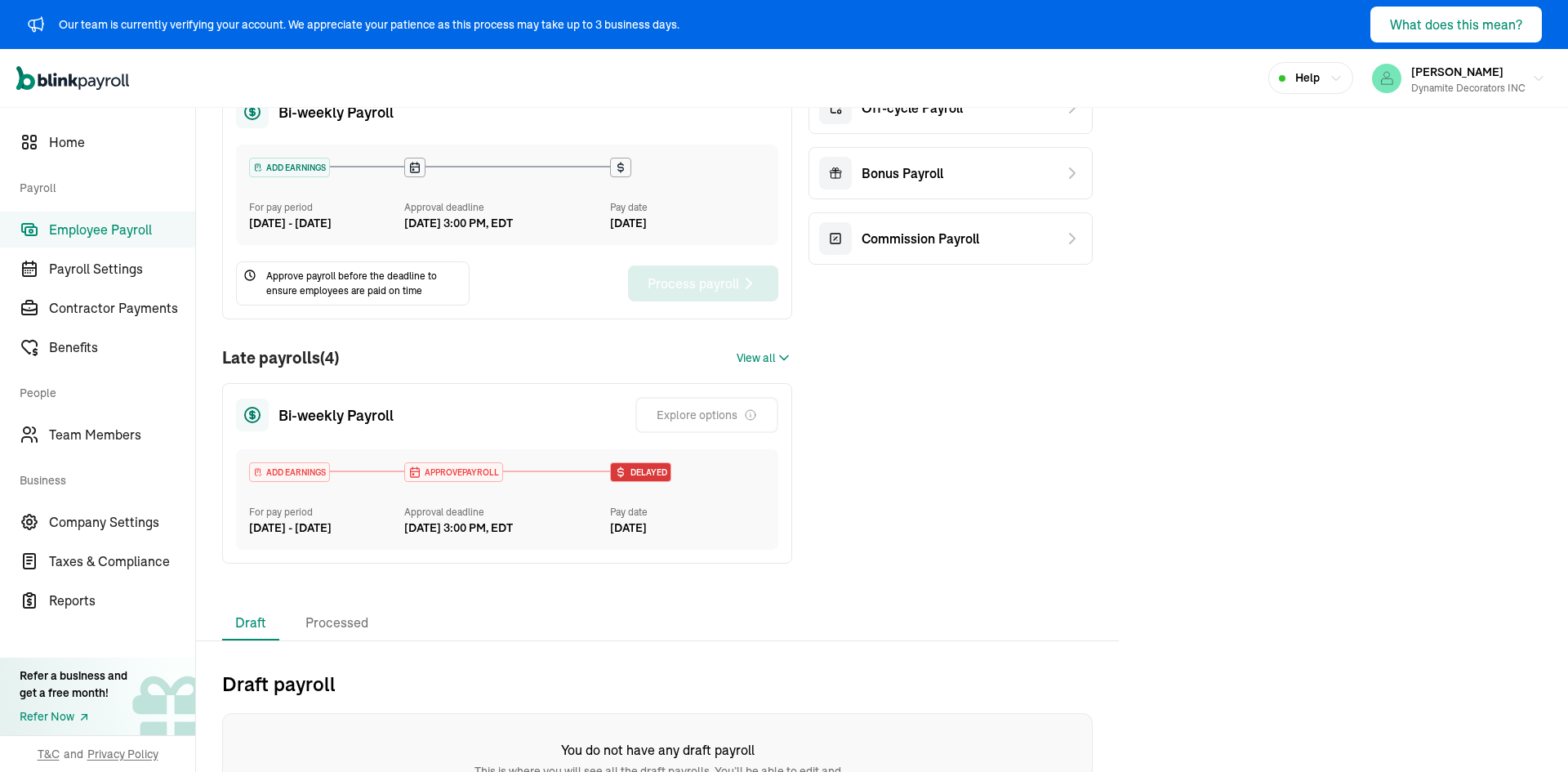
click at [755, 366] on span "View all" at bounding box center [756, 358] width 39 height 17
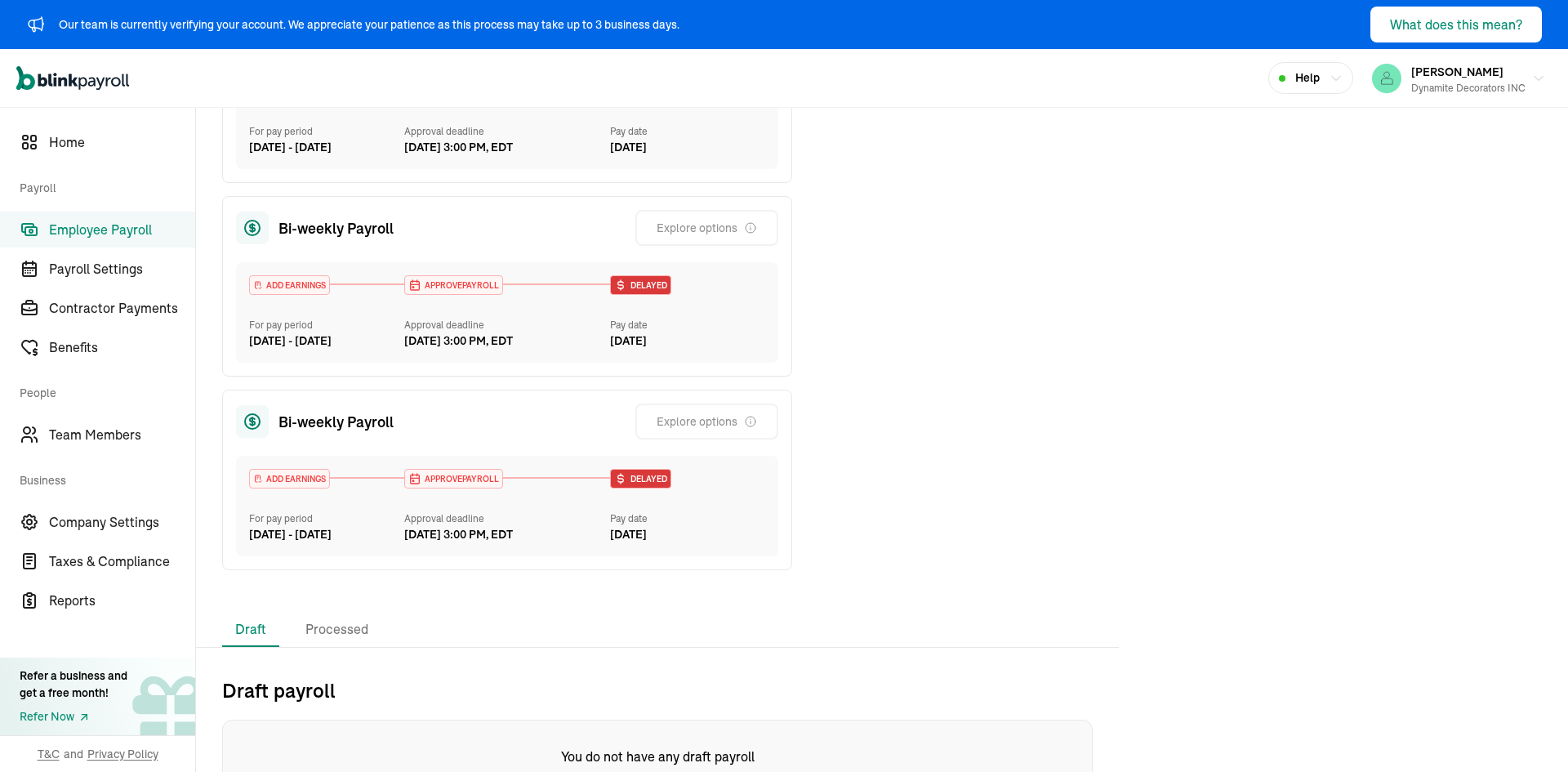
scroll to position [860, 0]
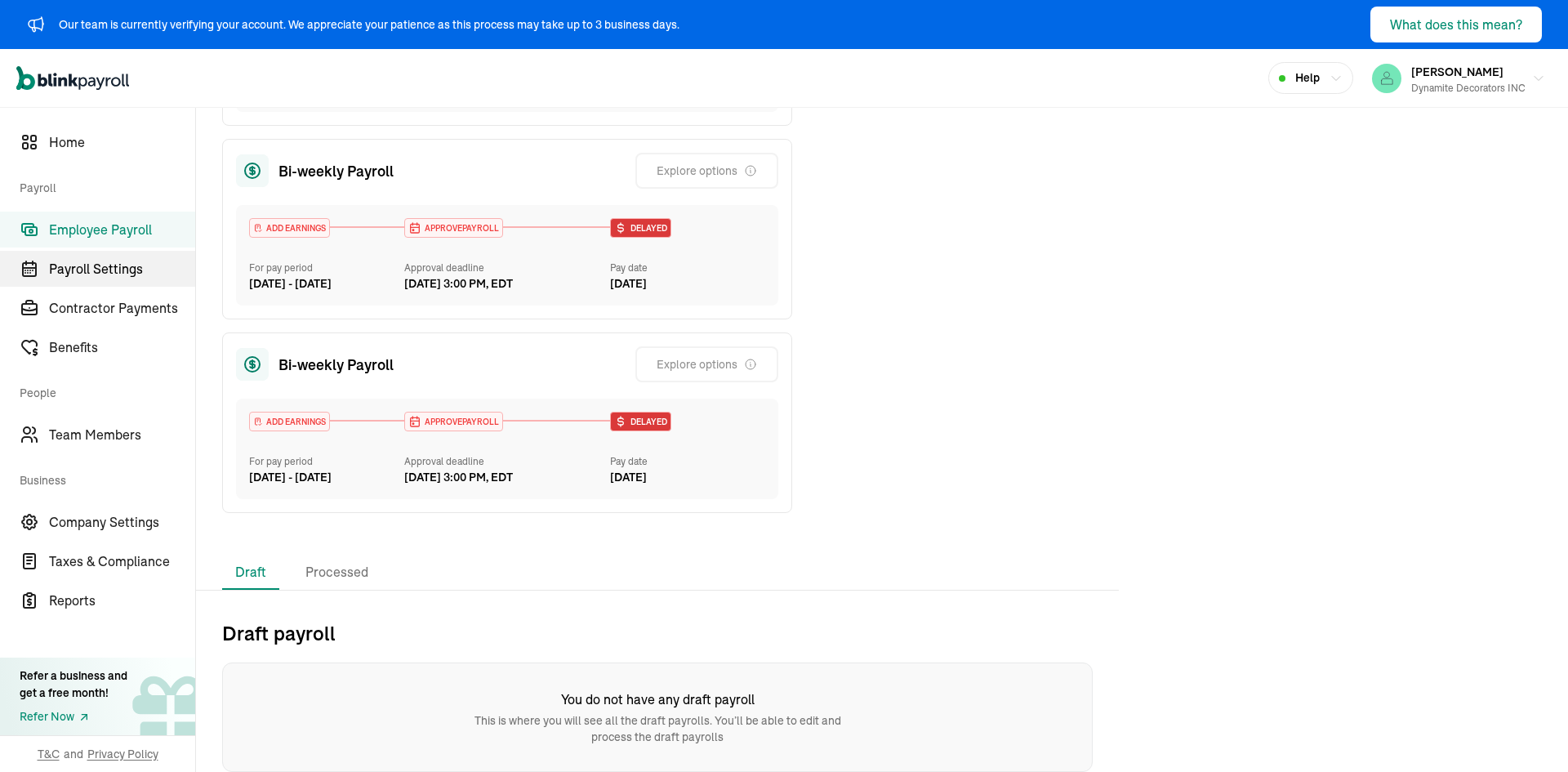
click at [138, 272] on span "Payroll Settings" at bounding box center [122, 268] width 146 height 20
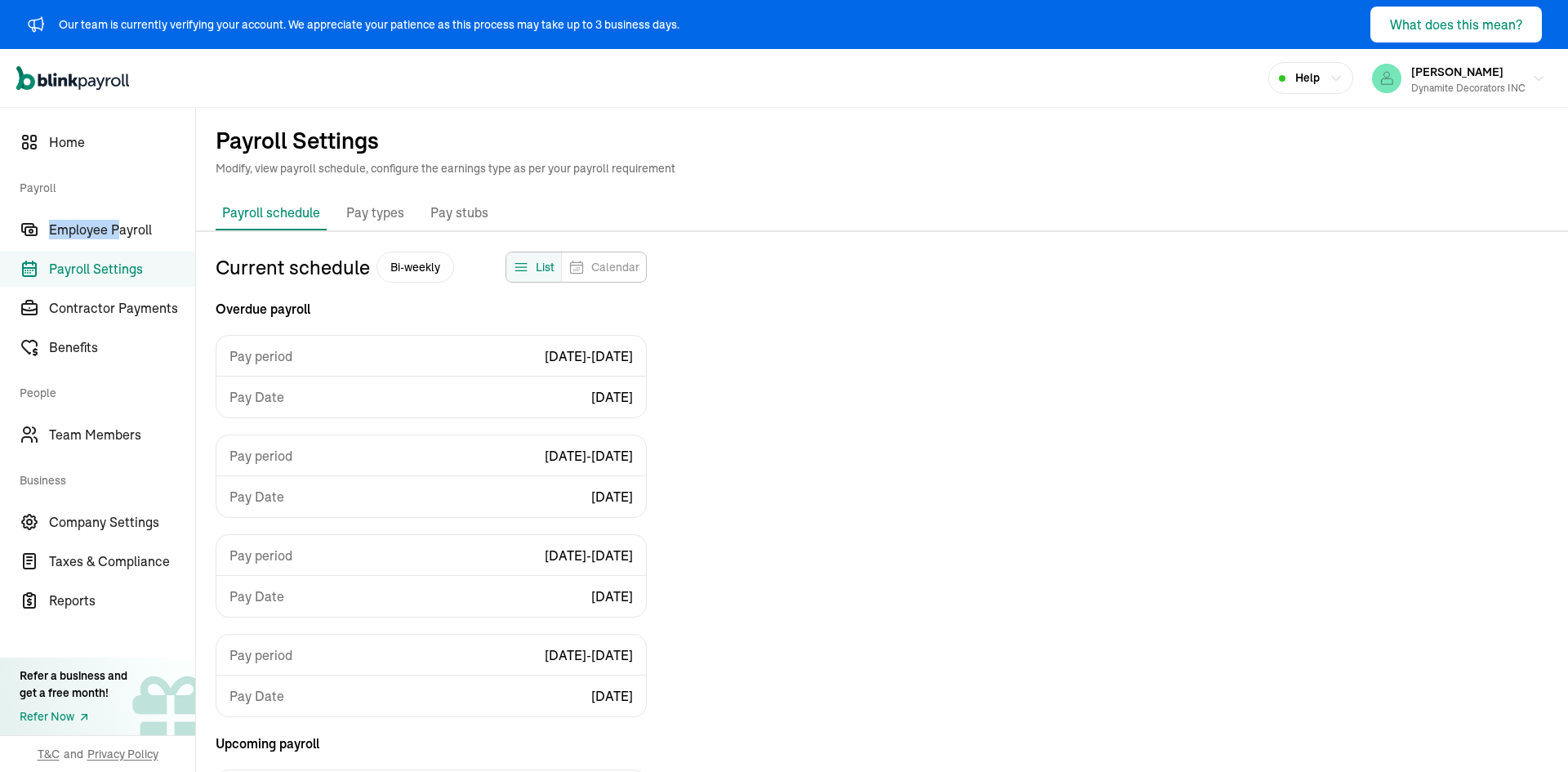
click at [116, 209] on nav "Home Payroll Employee Payroll Payroll Settings Contractor Payments Benefits Peo…" at bounding box center [98, 439] width 195 height 664
click at [113, 239] on link "Employee Payroll" at bounding box center [98, 229] width 195 height 36
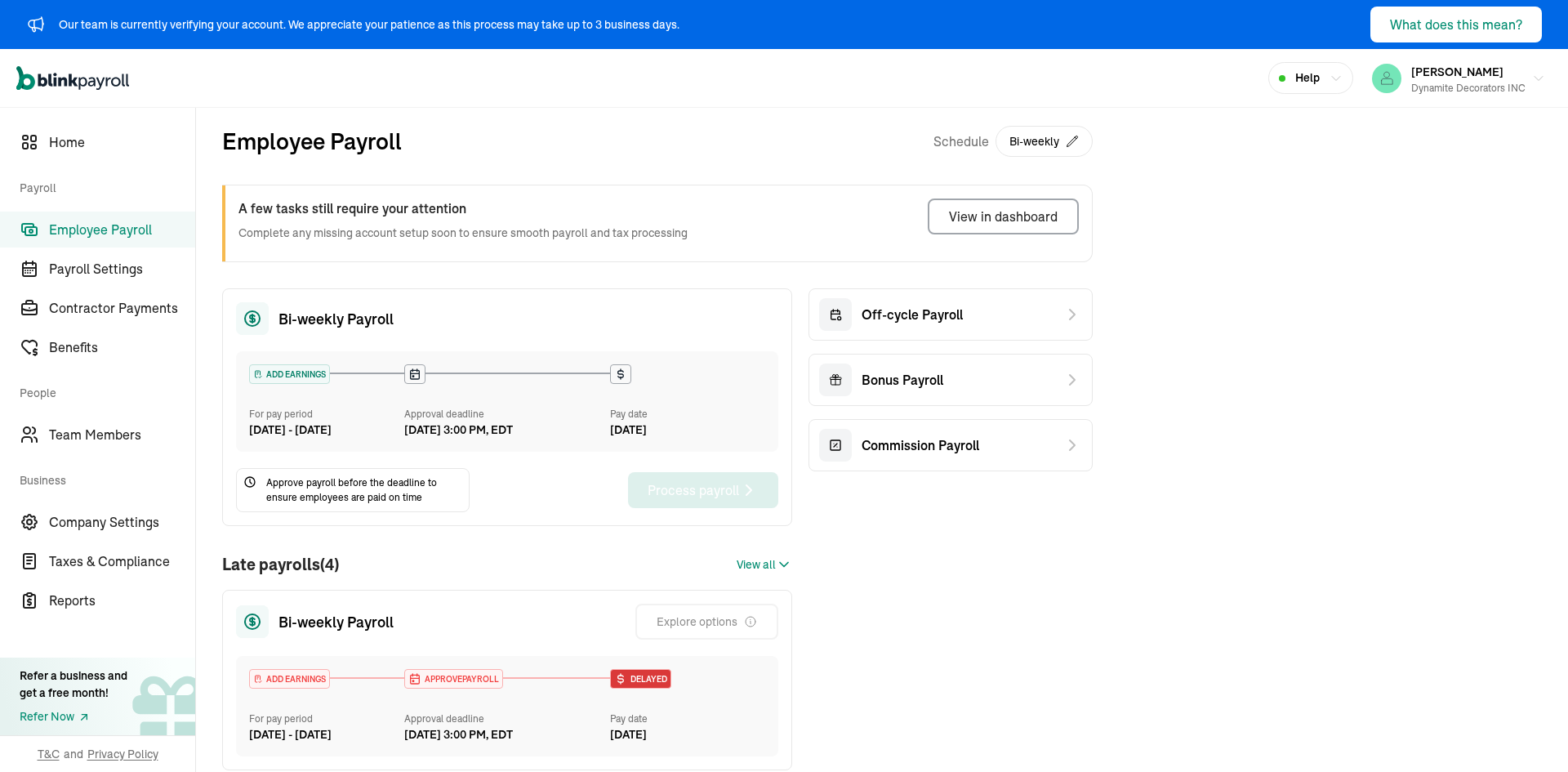
click at [210, 159] on div "Employee Payroll Schedule Bi-weekly A few tasks still require your attention Co…" at bounding box center [658, 460] width 923 height 705
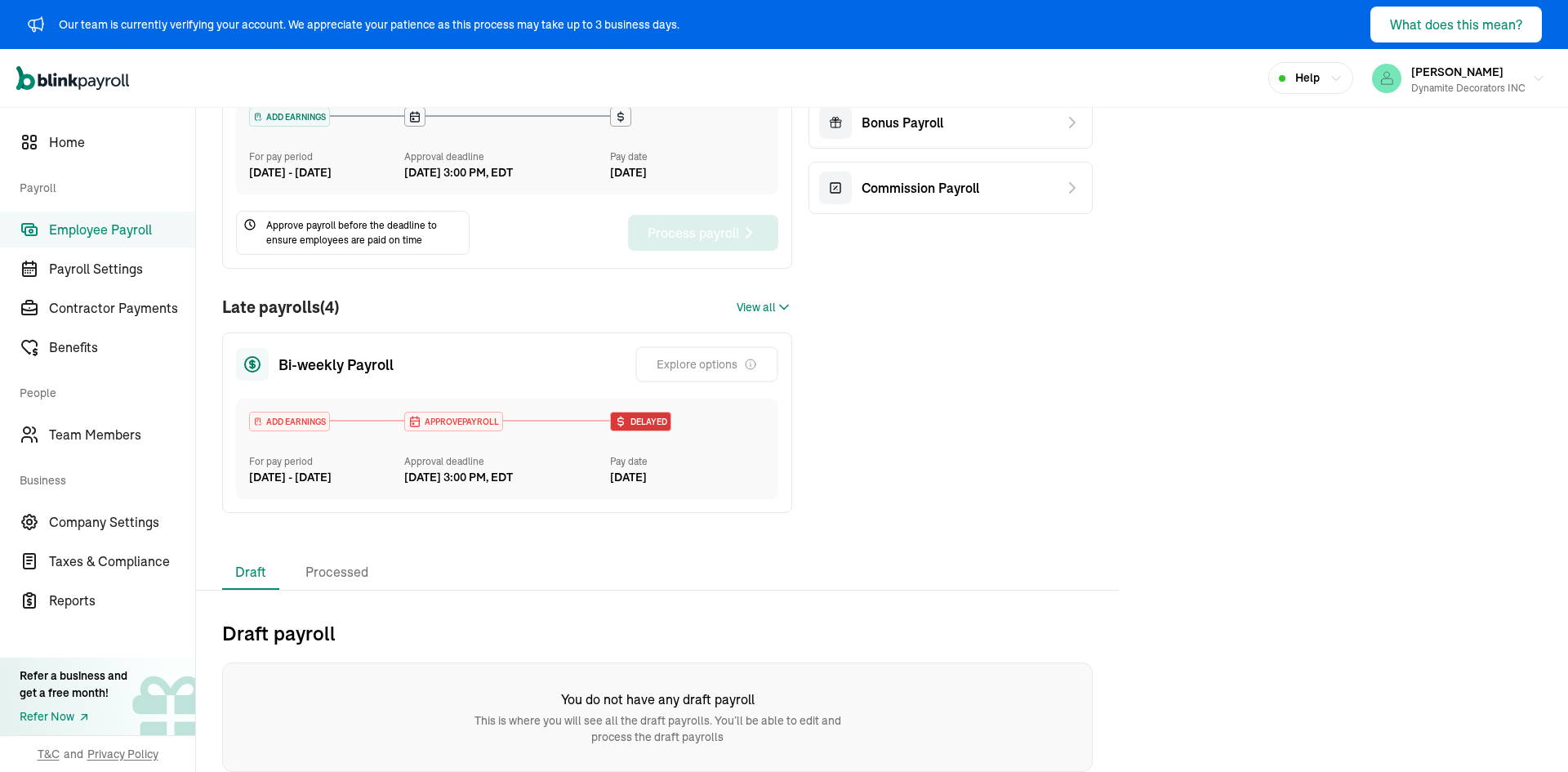
scroll to position [292, 0]
click at [779, 295] on div "Late payrolls (4) View all" at bounding box center [507, 307] width 570 height 25
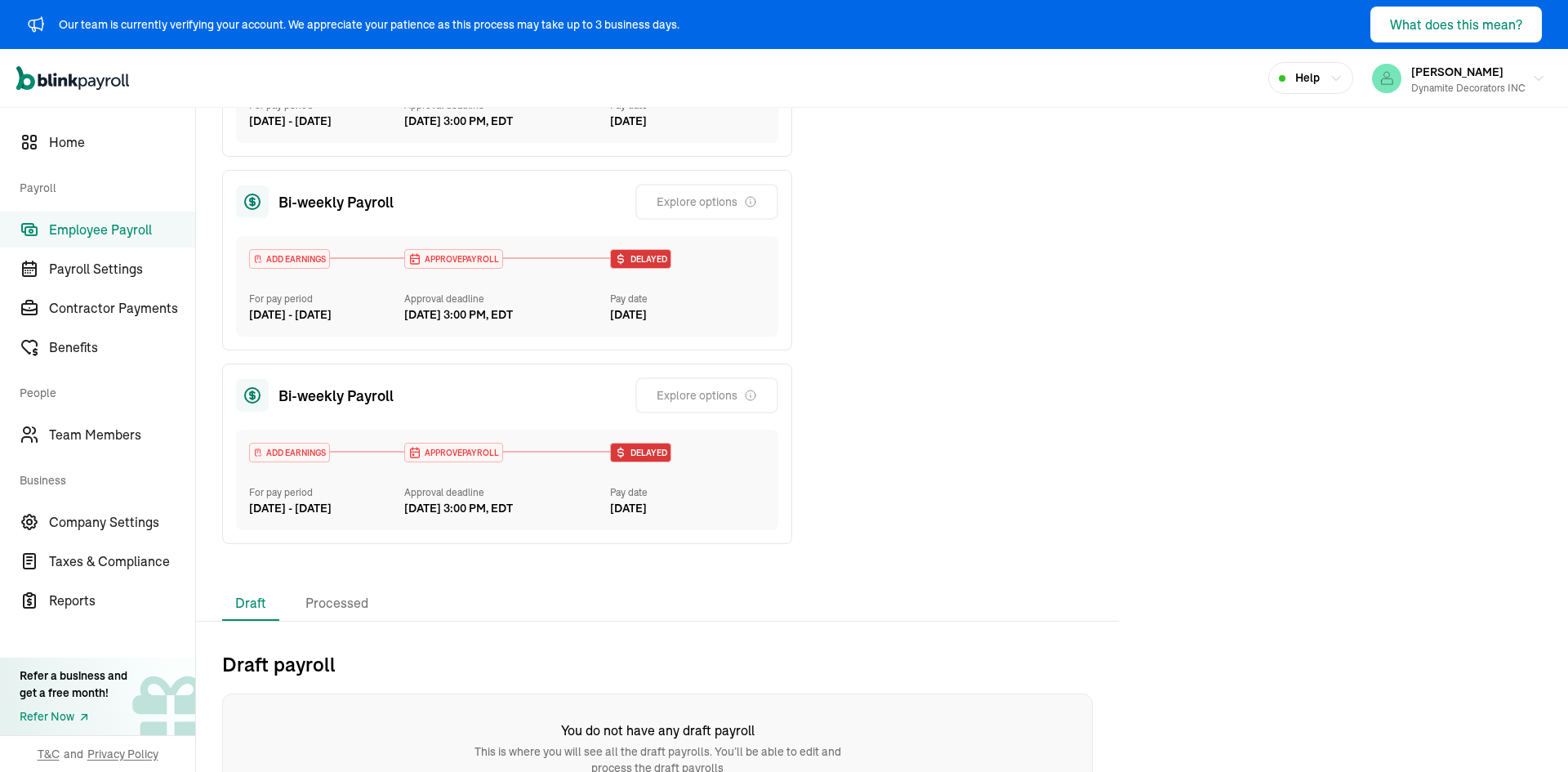
scroll to position [924, 0]
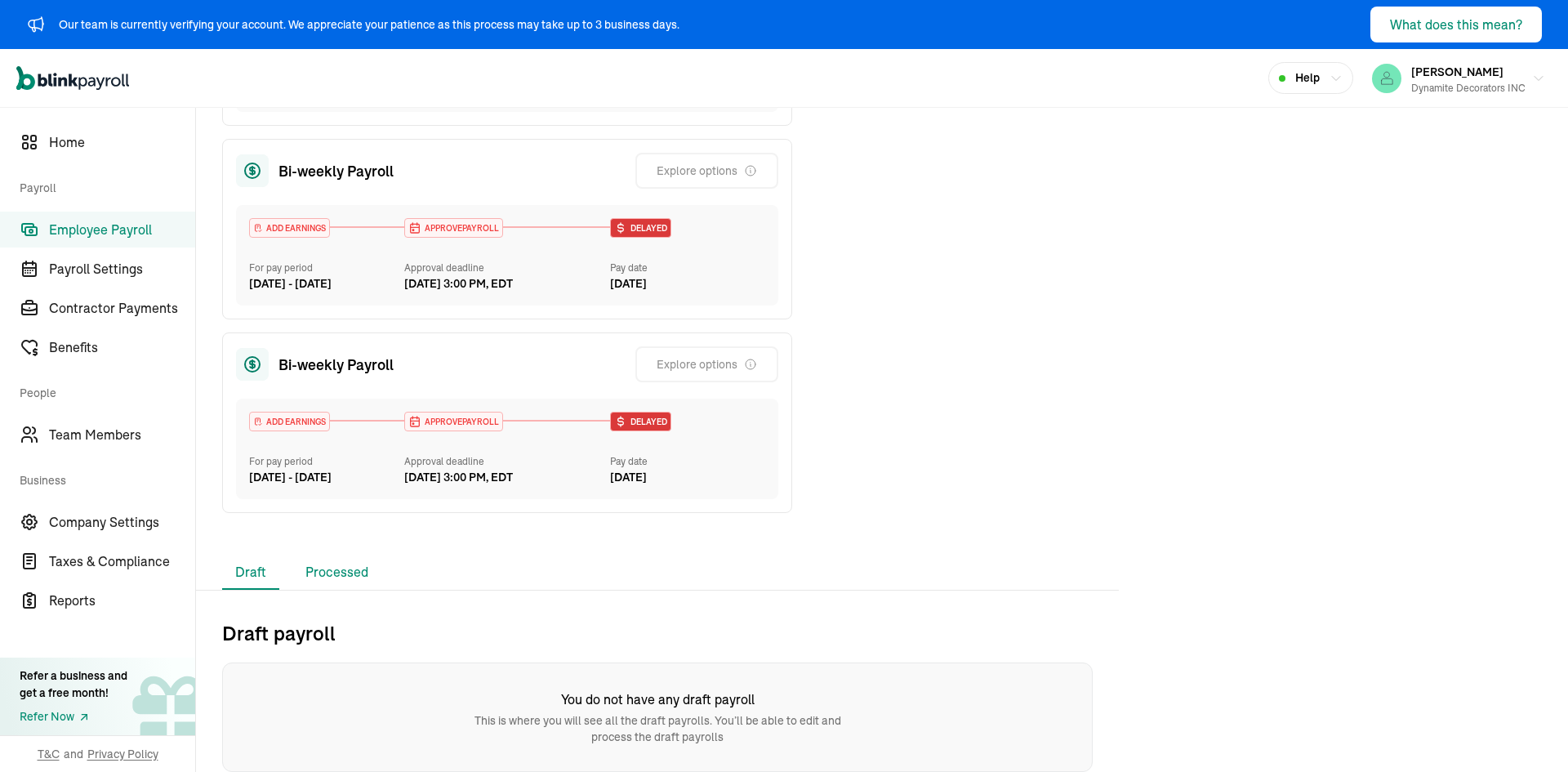
click at [329, 577] on li "Processed" at bounding box center [337, 573] width 89 height 34
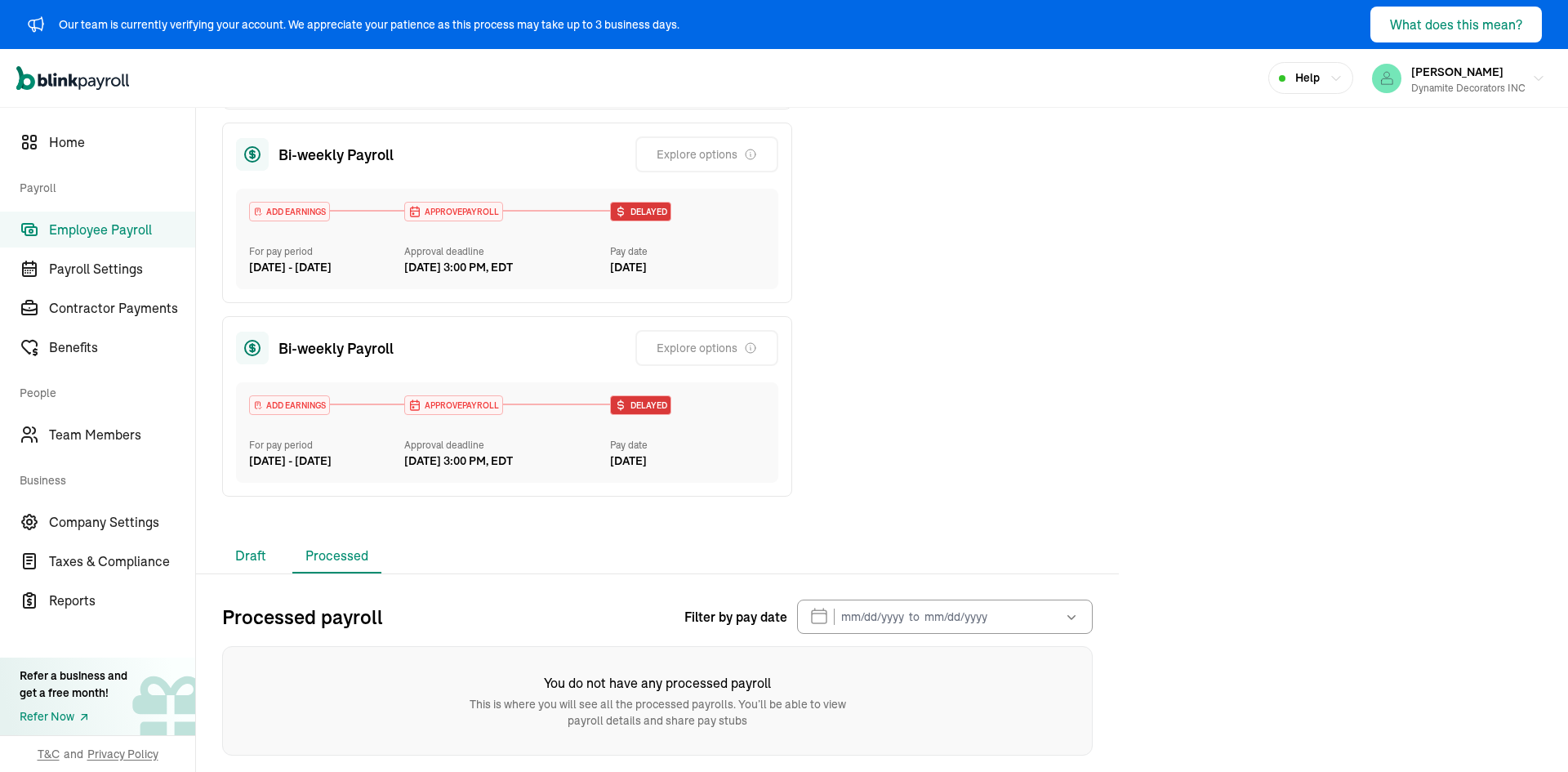
click at [241, 573] on li "Draft" at bounding box center [250, 556] width 57 height 34
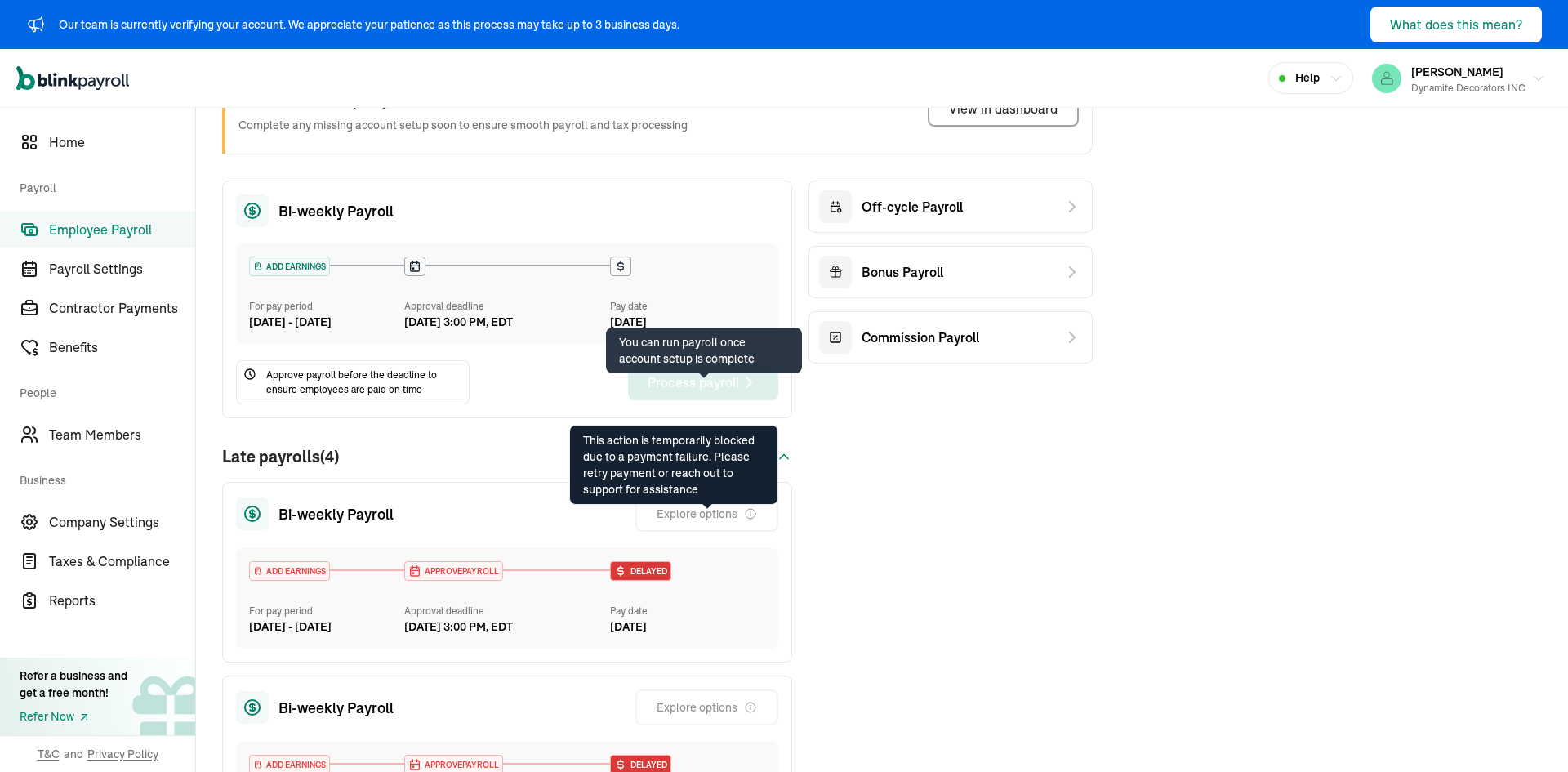
scroll to position [0, 0]
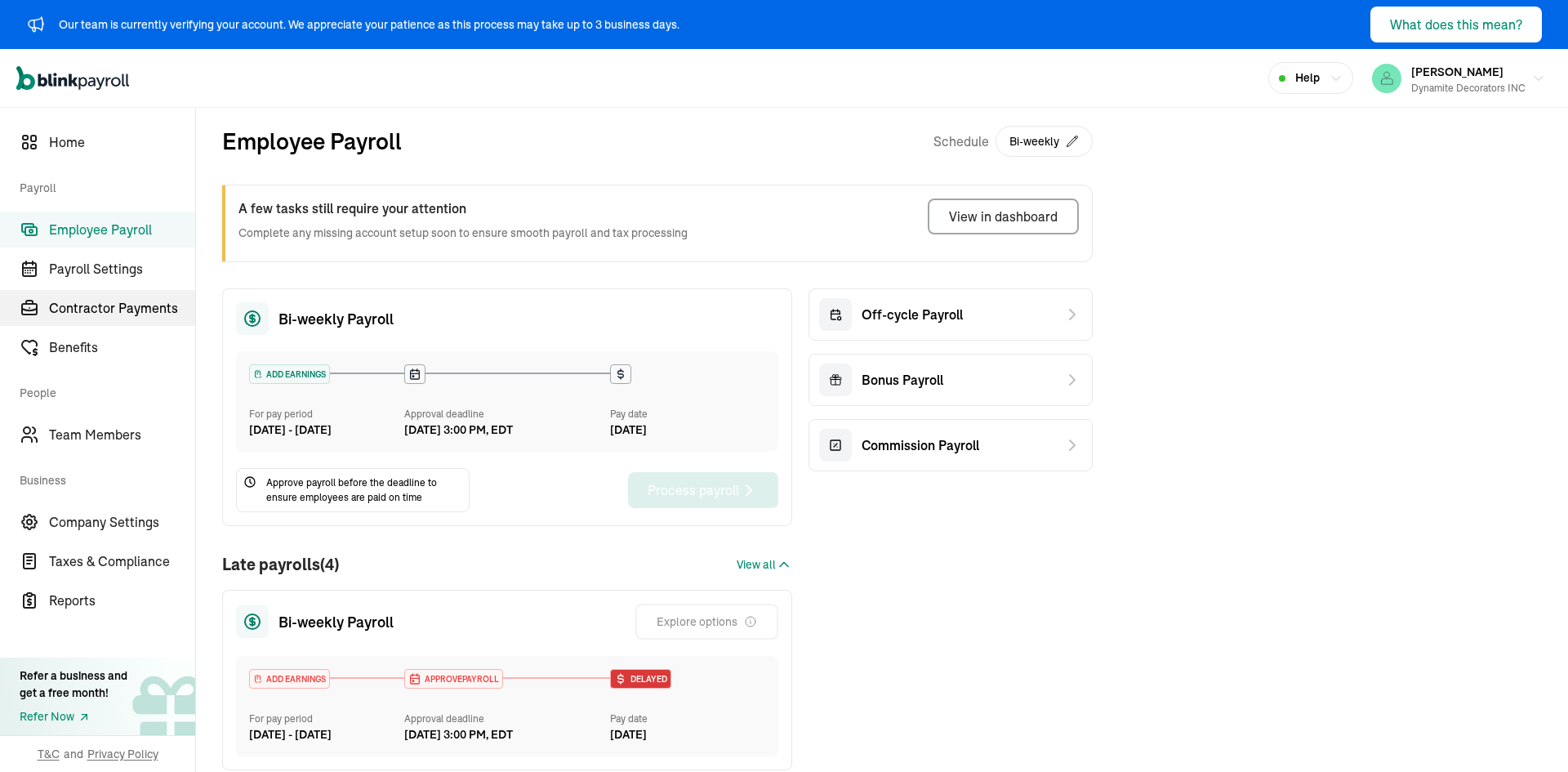
click at [110, 306] on span "Contractor Payments" at bounding box center [122, 307] width 146 height 20
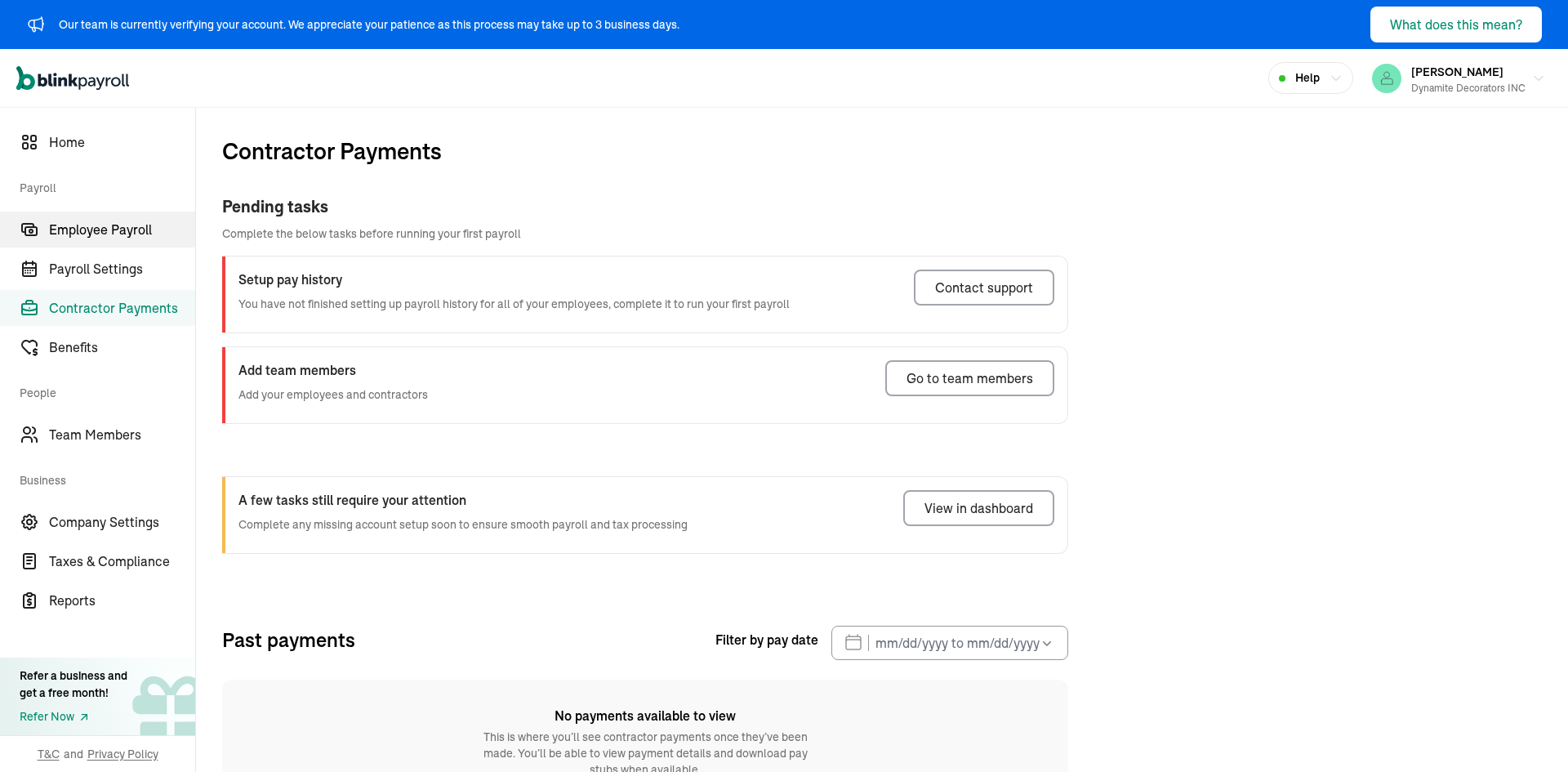
click at [128, 234] on span "Employee Payroll" at bounding box center [122, 229] width 146 height 20
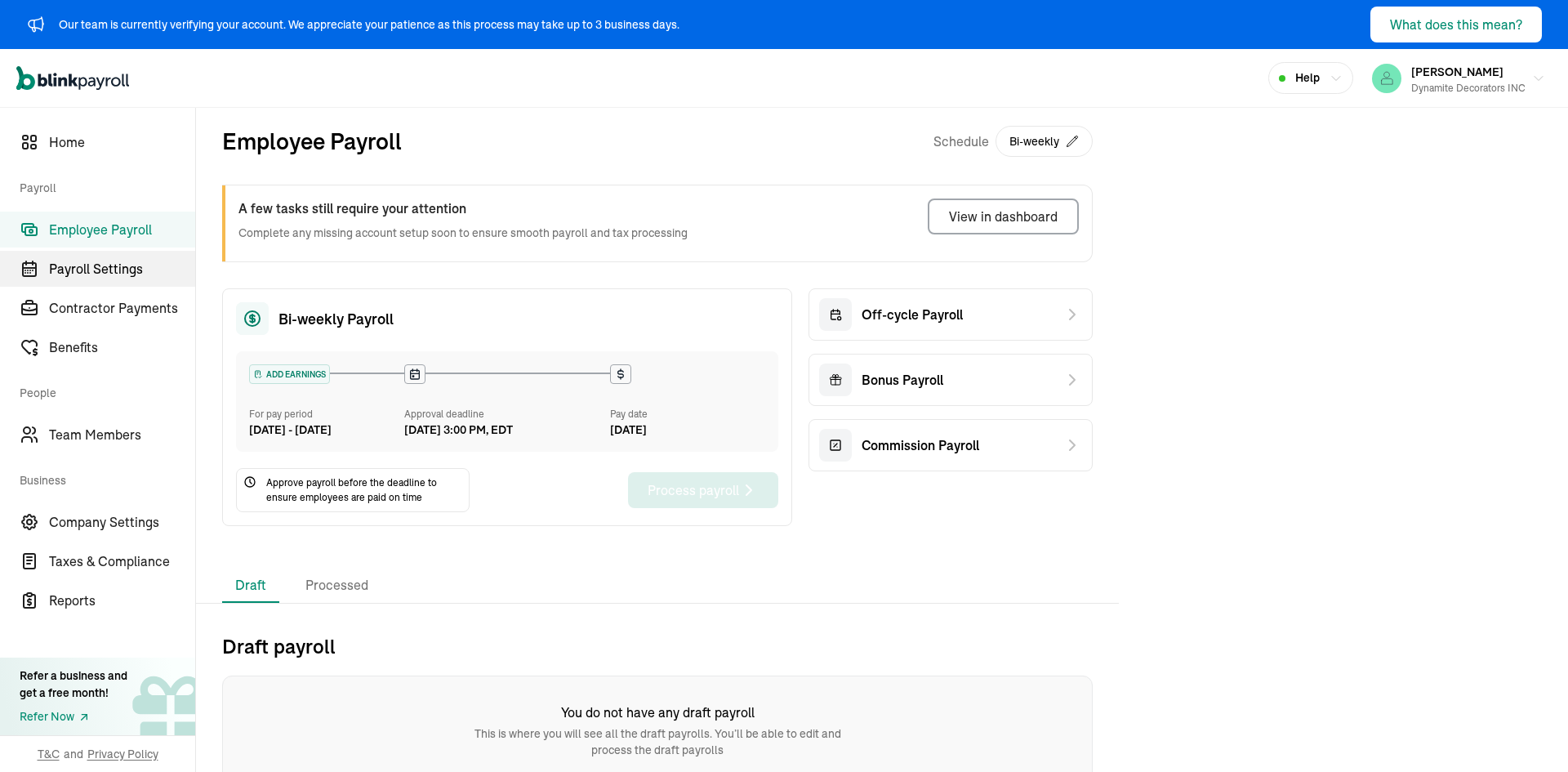
click at [121, 264] on span "Payroll Settings" at bounding box center [122, 268] width 146 height 20
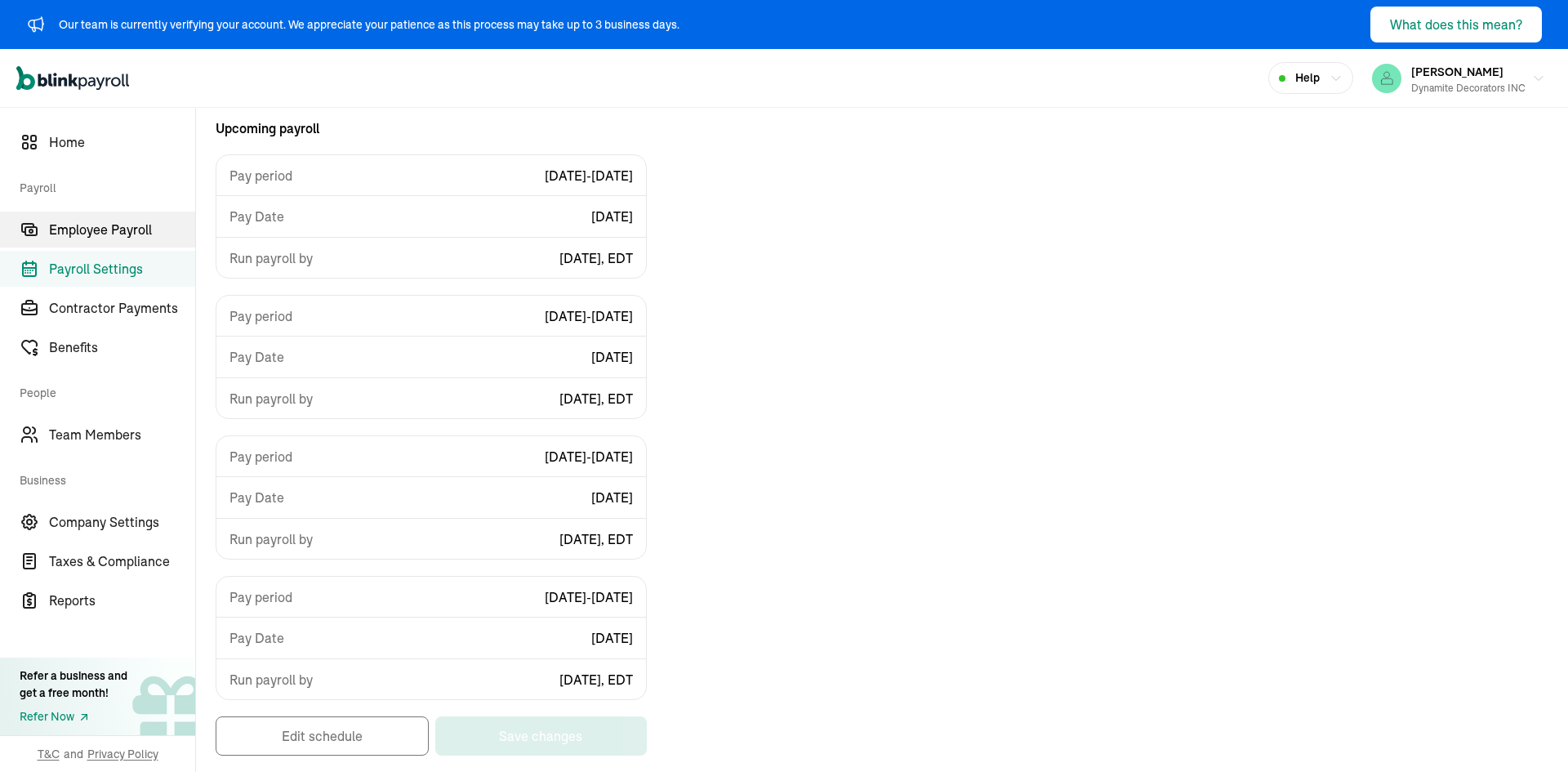
click at [137, 235] on span "Employee Payroll" at bounding box center [122, 229] width 146 height 20
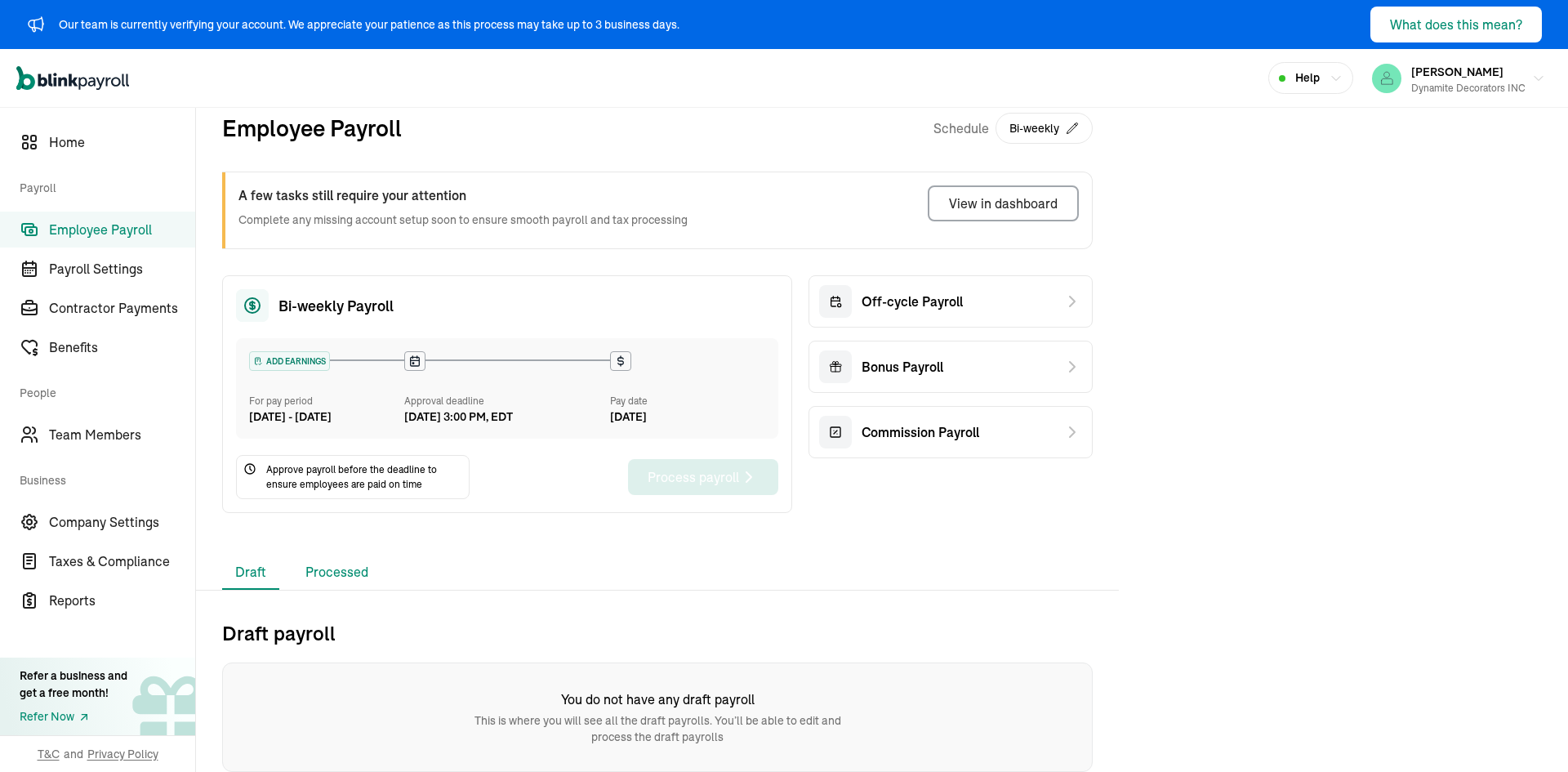
click at [327, 562] on li "Processed" at bounding box center [337, 573] width 89 height 34
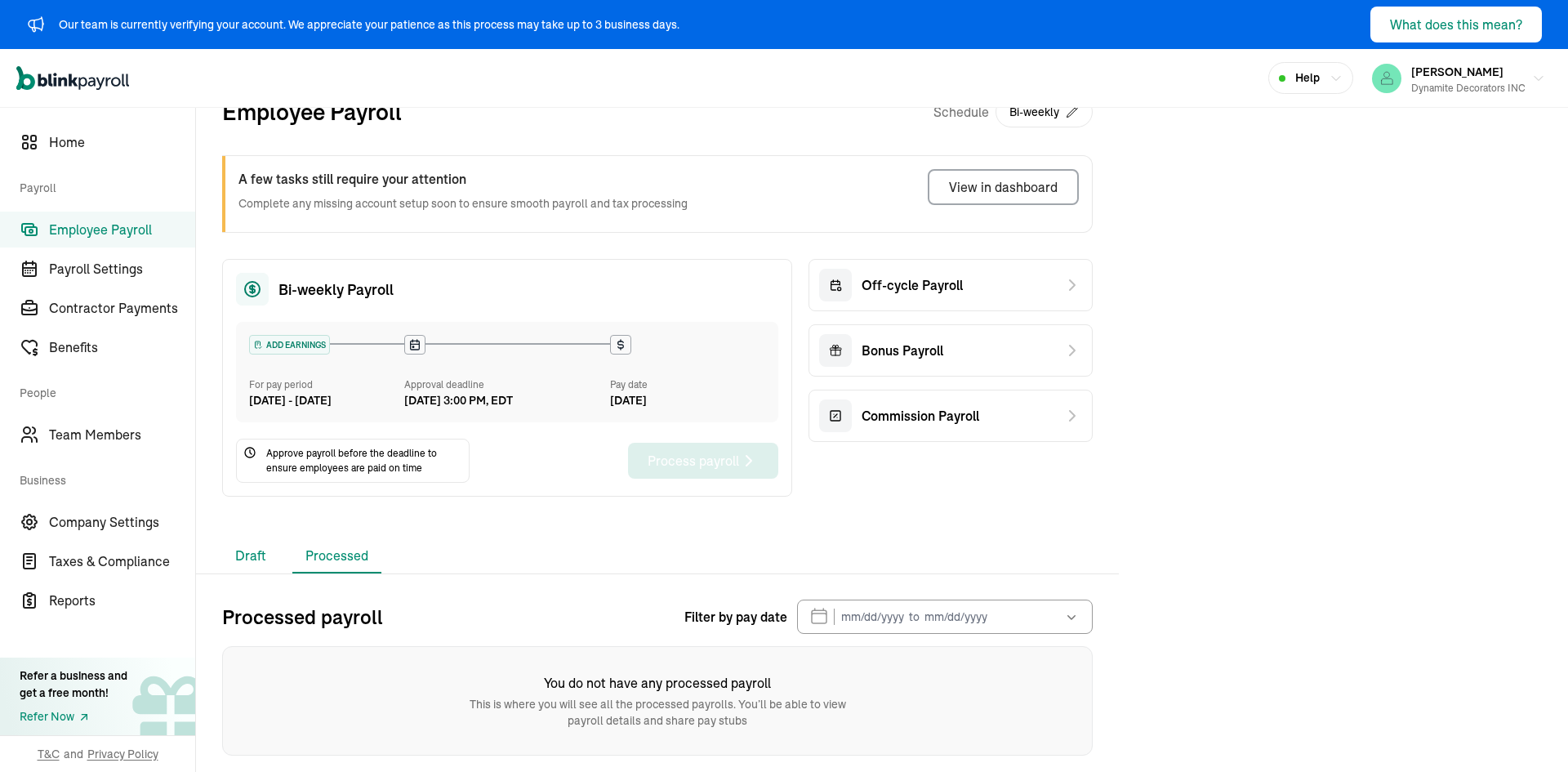
click at [275, 562] on li "Draft" at bounding box center [250, 556] width 57 height 34
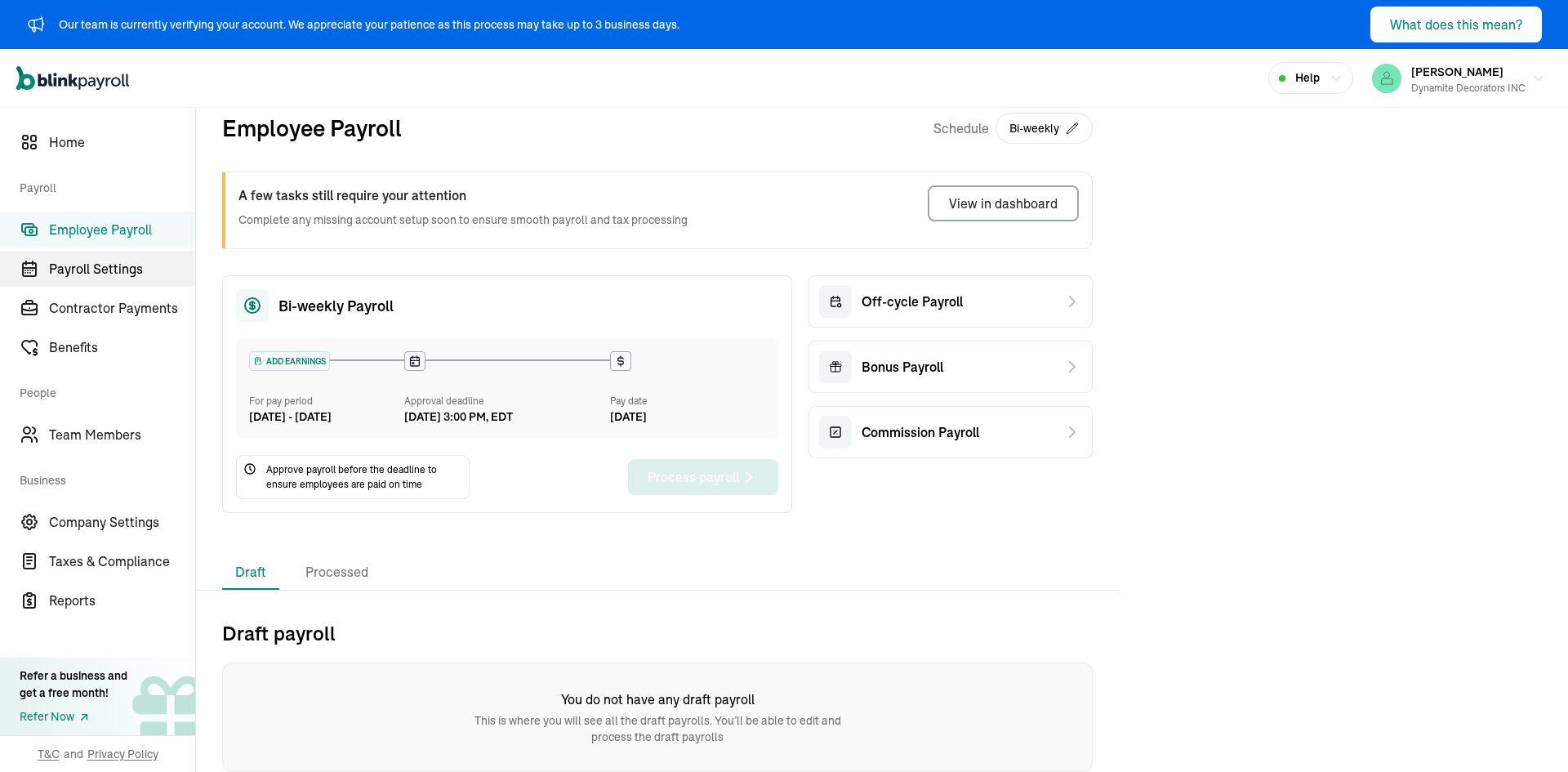
click at [121, 264] on span "Payroll Settings" at bounding box center [122, 268] width 146 height 20
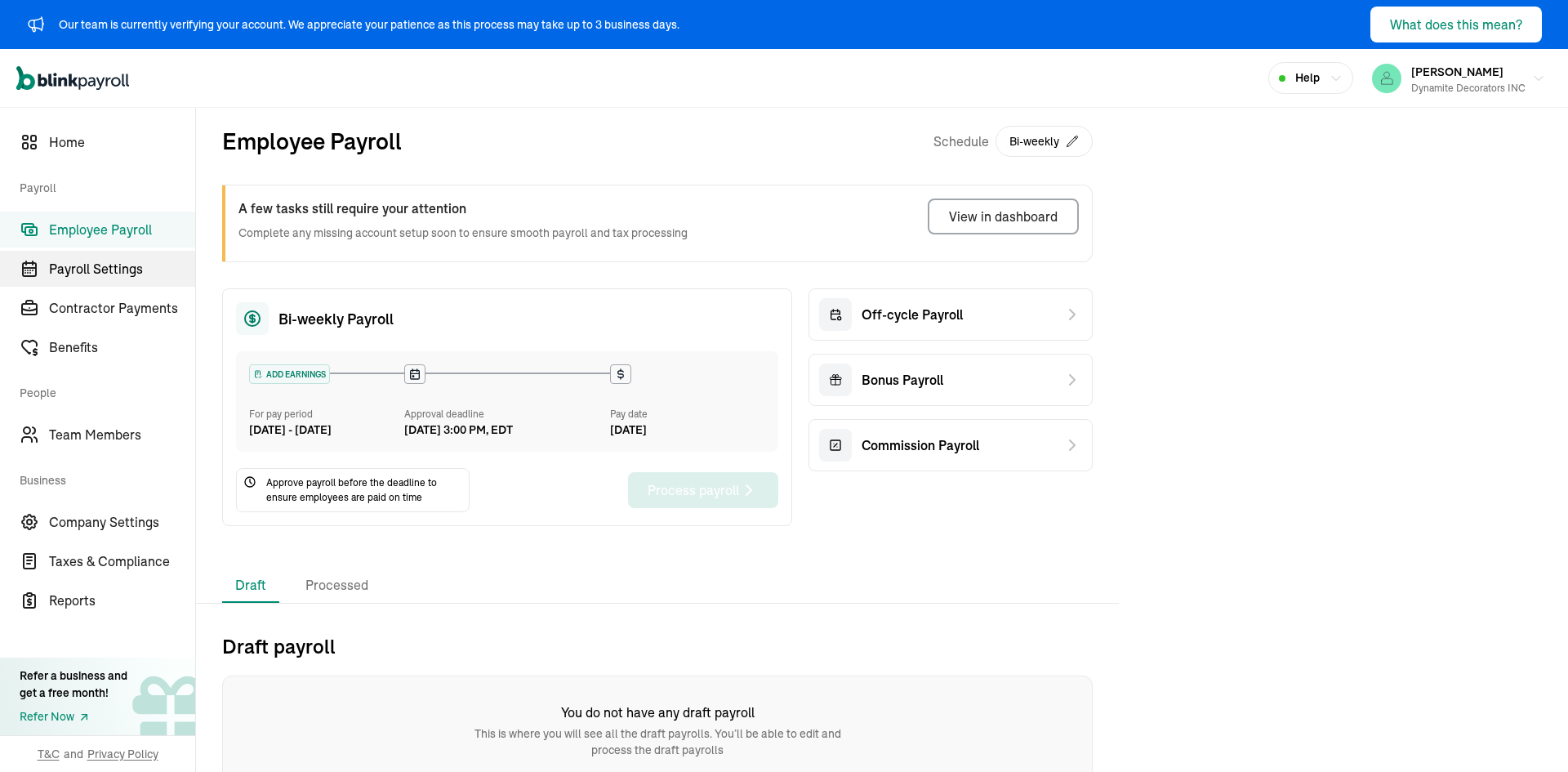
click at [121, 264] on span "Payroll Settings" at bounding box center [122, 268] width 146 height 20
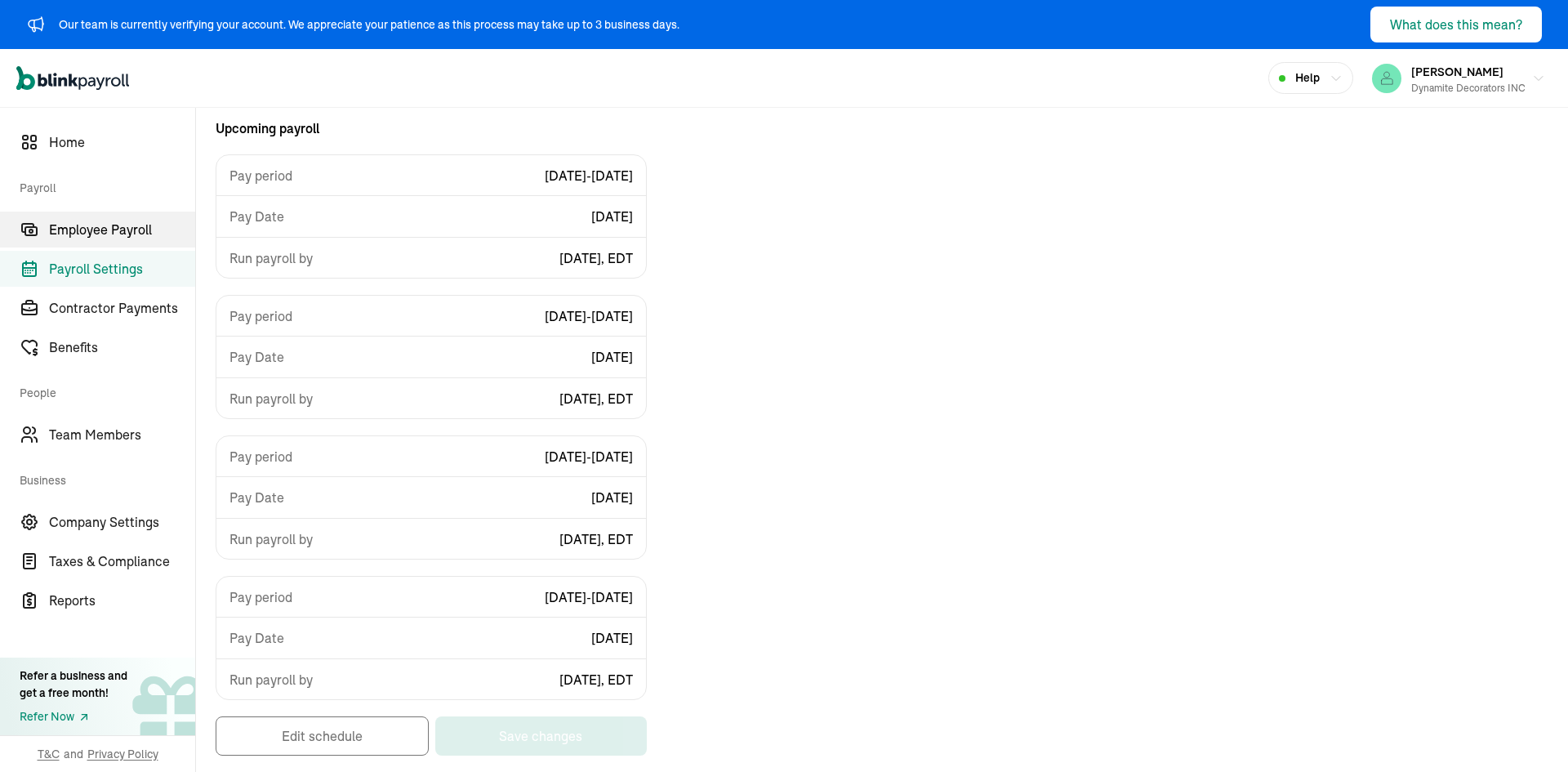
click at [137, 235] on span "Employee Payroll" at bounding box center [122, 229] width 146 height 20
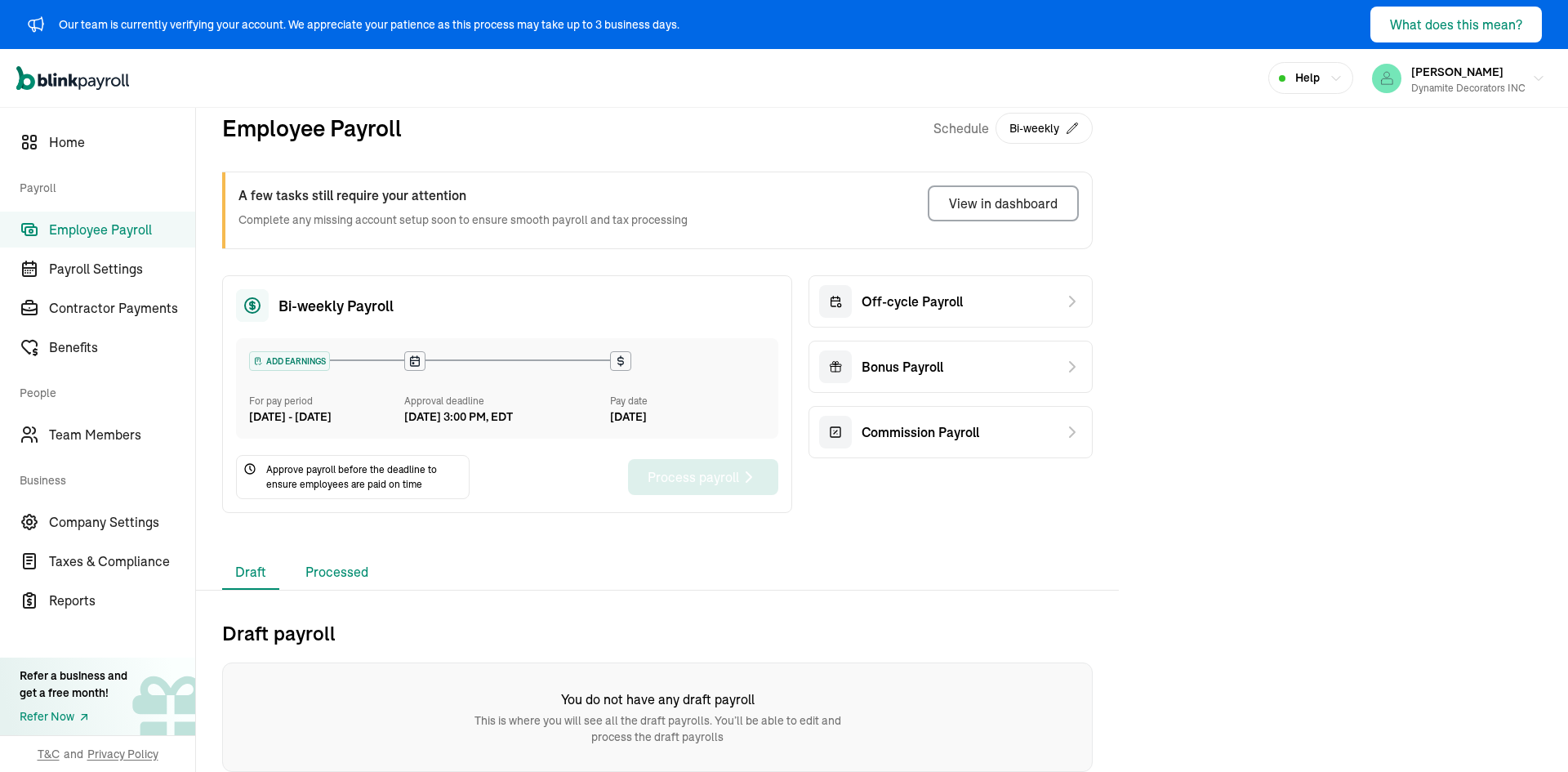
click at [327, 562] on li "Processed" at bounding box center [337, 573] width 89 height 34
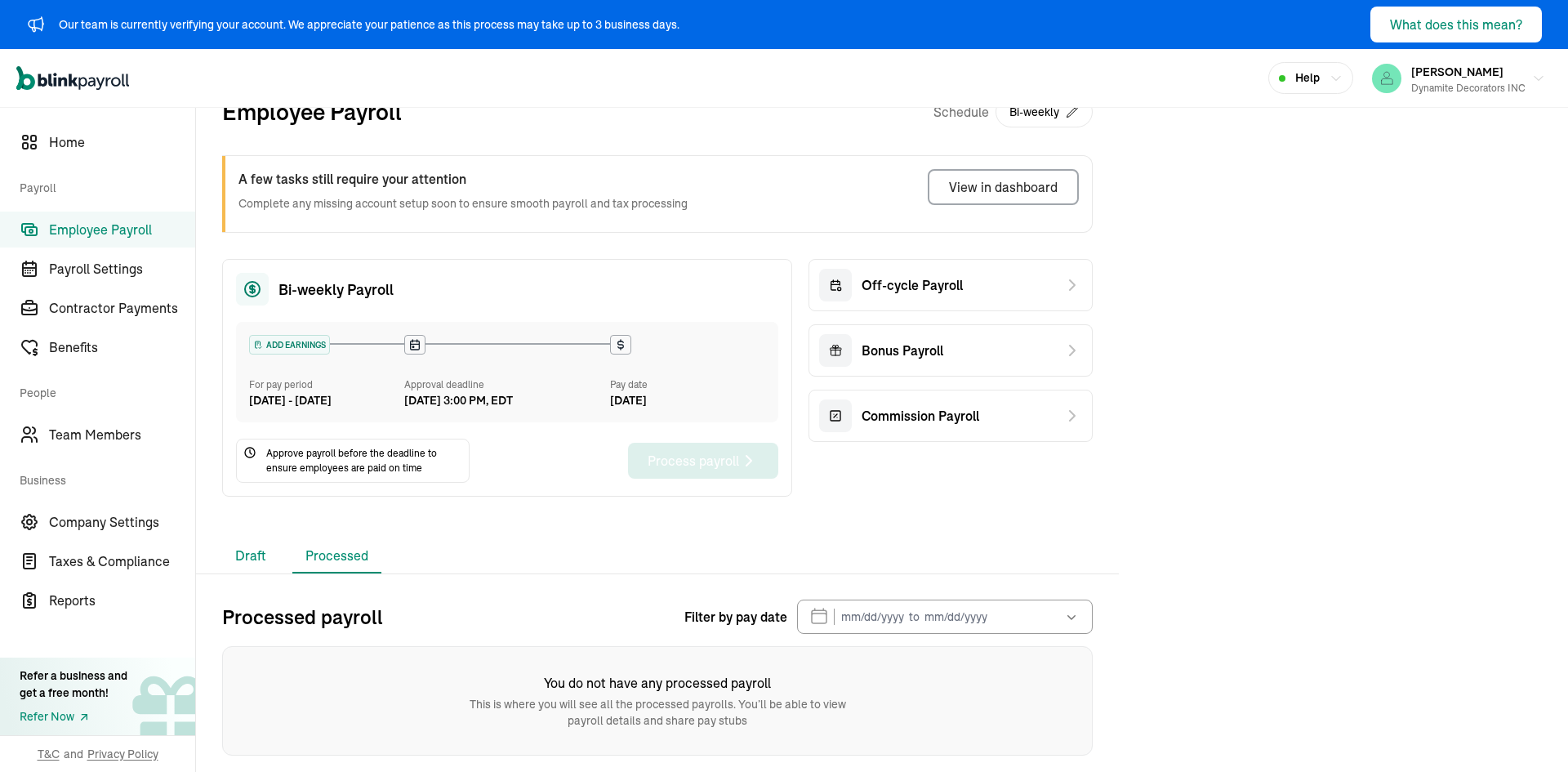
click at [275, 562] on li "Draft" at bounding box center [250, 556] width 57 height 34
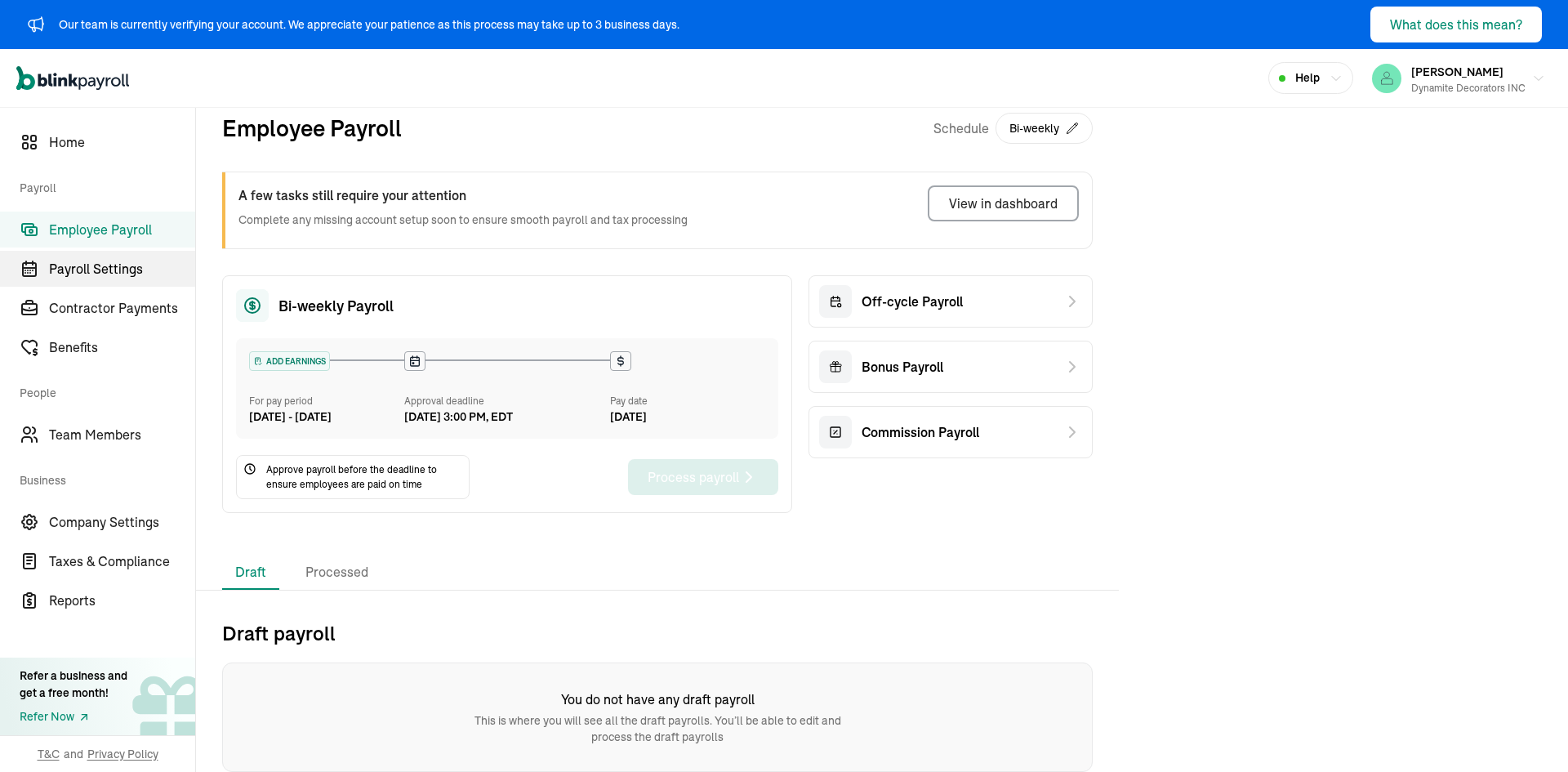
click at [121, 264] on span "Payroll Settings" at bounding box center [122, 268] width 146 height 20
